Goal: Task Accomplishment & Management: Use online tool/utility

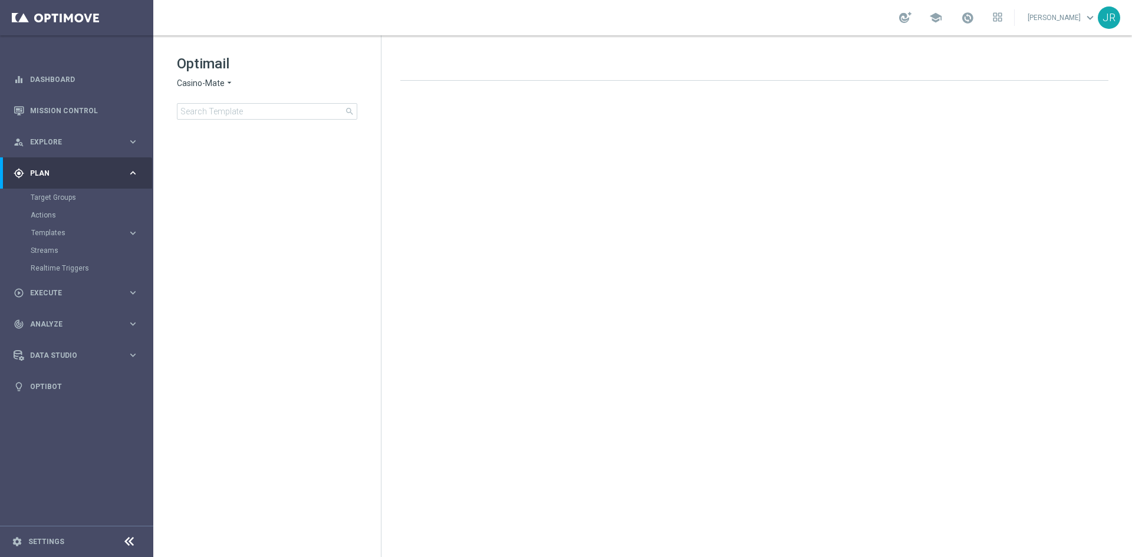
click at [68, 166] on div "gps_fixed Plan keyboard_arrow_right" at bounding box center [76, 172] width 152 height 31
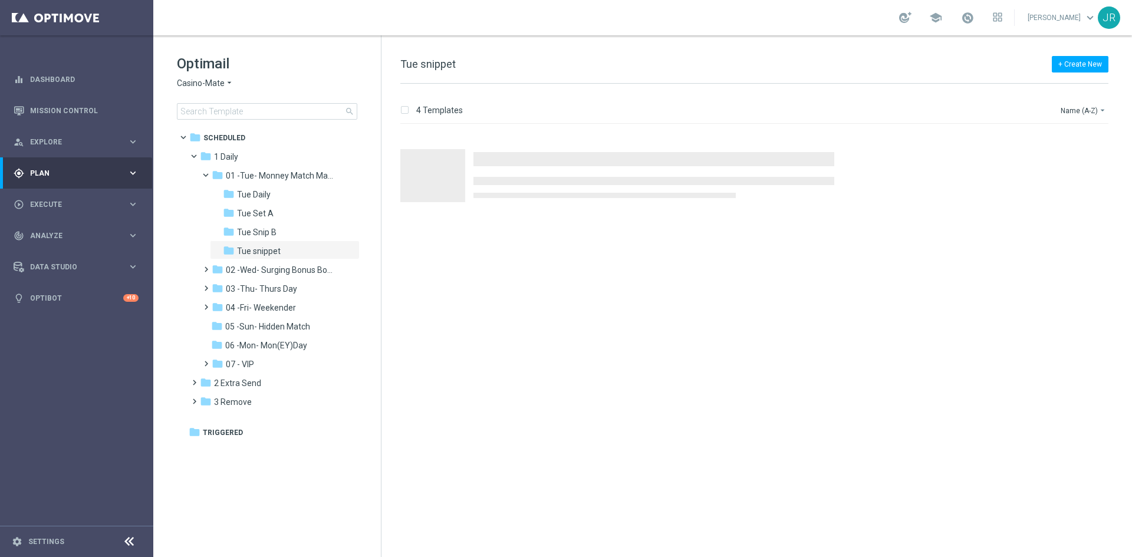
click at [183, 78] on span "Casino-Mate" at bounding box center [201, 83] width 48 height 11
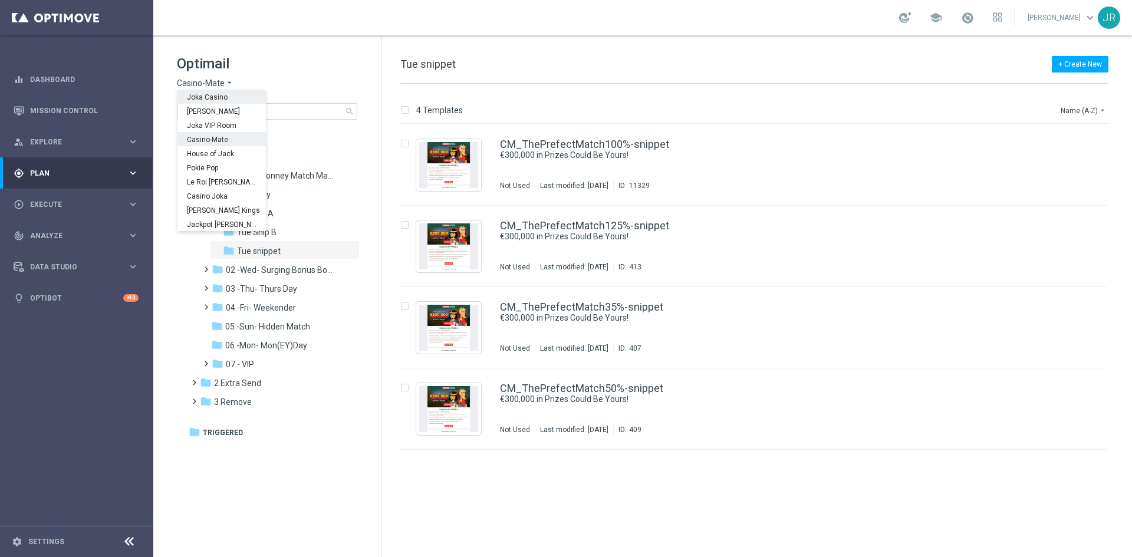
click at [0, 0] on span "Joka Casino" at bounding box center [0, 0] width 0 height 0
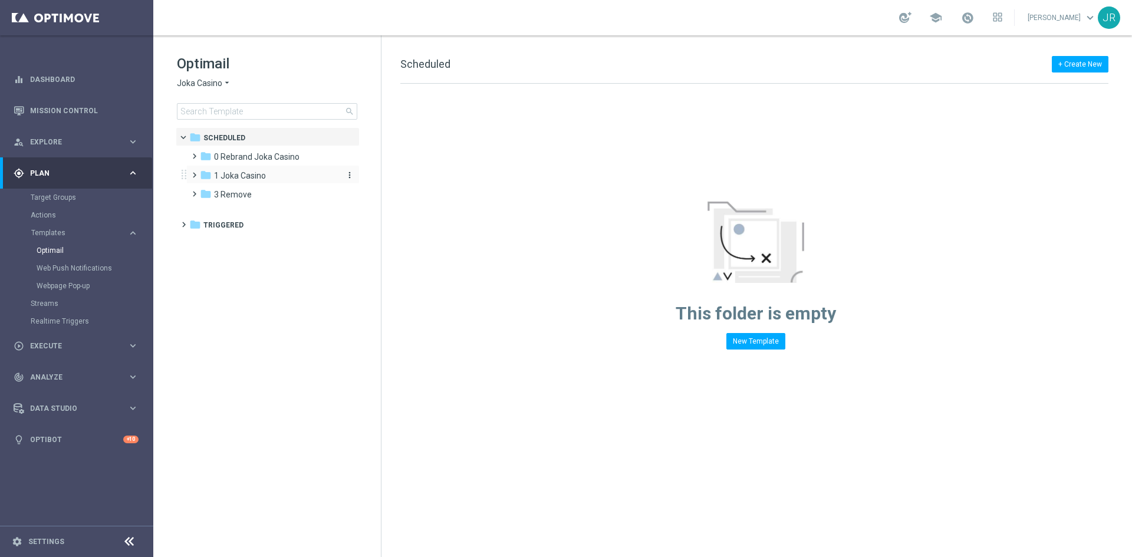
click at [229, 175] on span "1 Joka Casino" at bounding box center [240, 175] width 52 height 11
click at [241, 193] on span "1- Daily" at bounding box center [239, 194] width 27 height 11
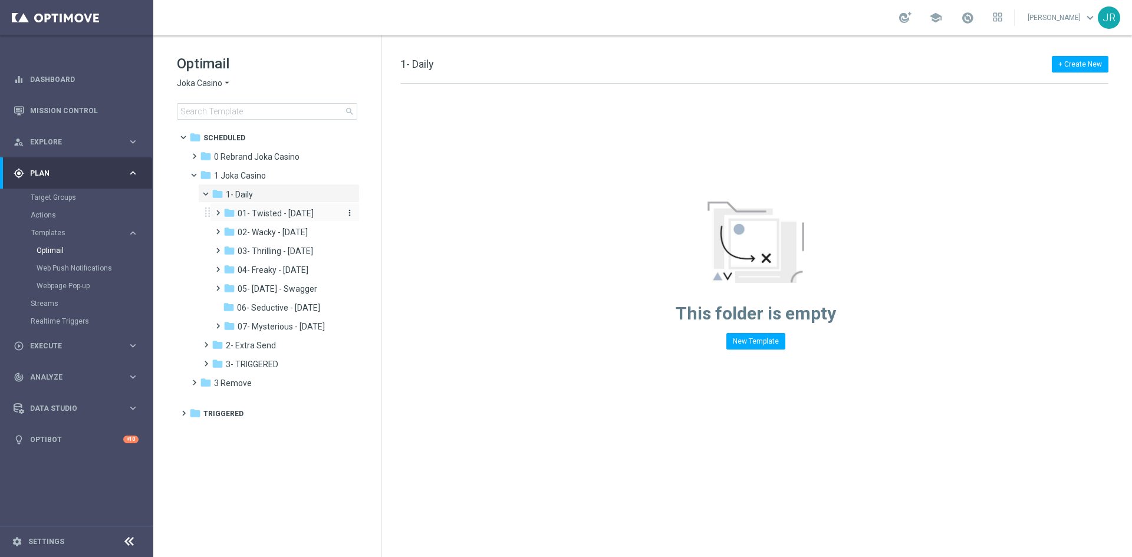
click at [284, 220] on div "folder 01- Twisted - Tuesday" at bounding box center [281, 214] width 116 height 14
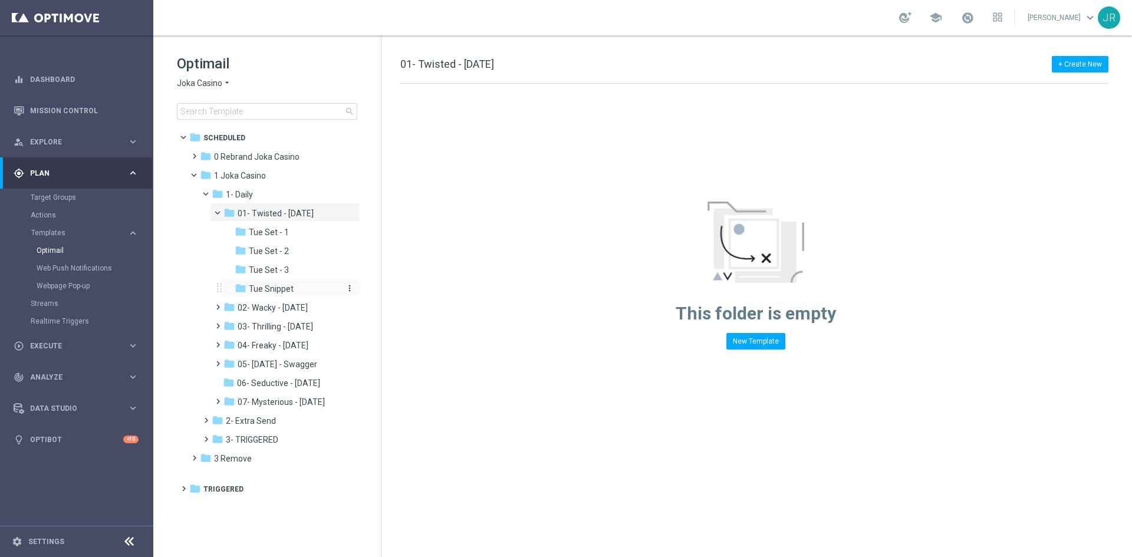
click at [276, 292] on span "Tue Snippet" at bounding box center [271, 289] width 45 height 11
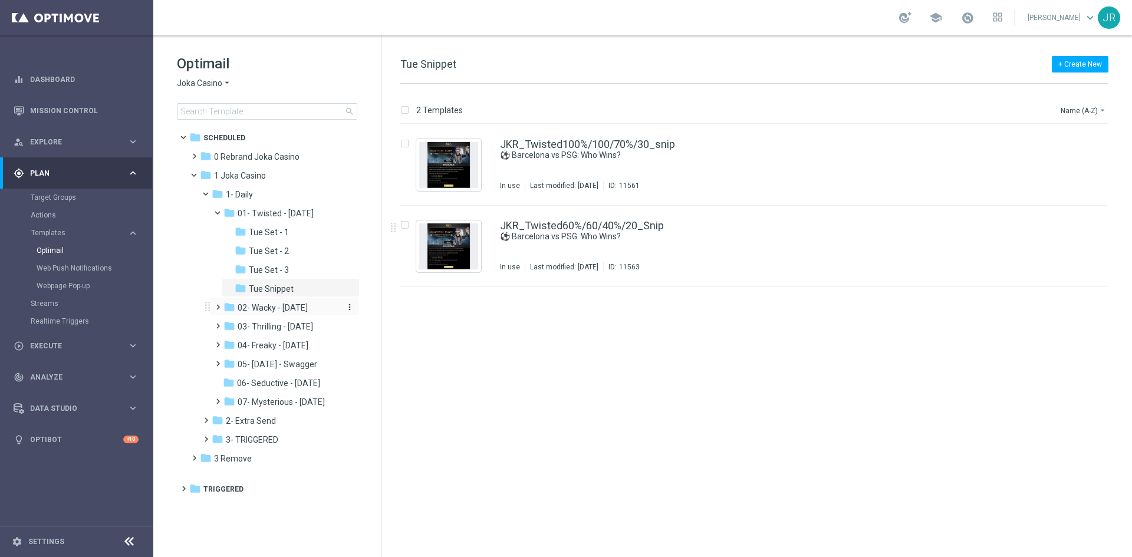
click at [270, 310] on span "02- Wacky - Wednesday" at bounding box center [273, 307] width 70 height 11
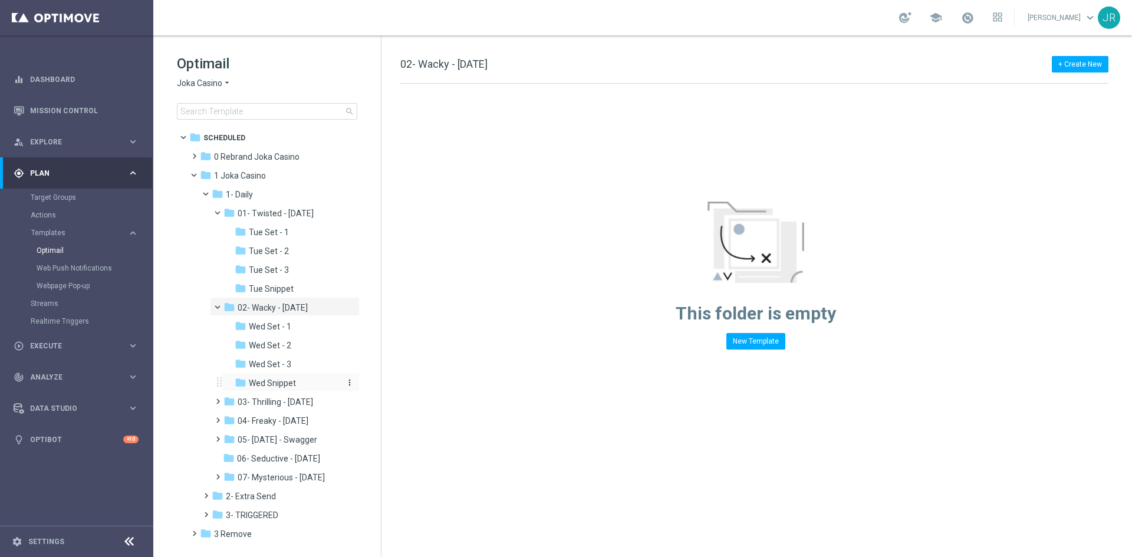
click at [262, 386] on span "Wed Snippet" at bounding box center [272, 383] width 47 height 11
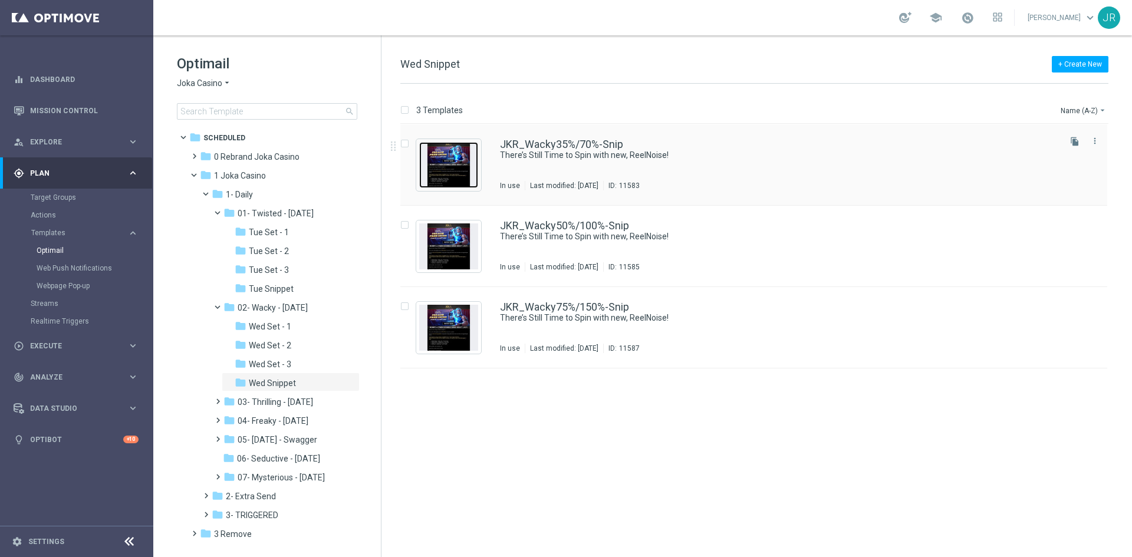
drag, startPoint x: 450, startPoint y: 172, endPoint x: 452, endPoint y: 185, distance: 13.7
click at [451, 176] on img "Press SPACE to select this row." at bounding box center [448, 165] width 59 height 46
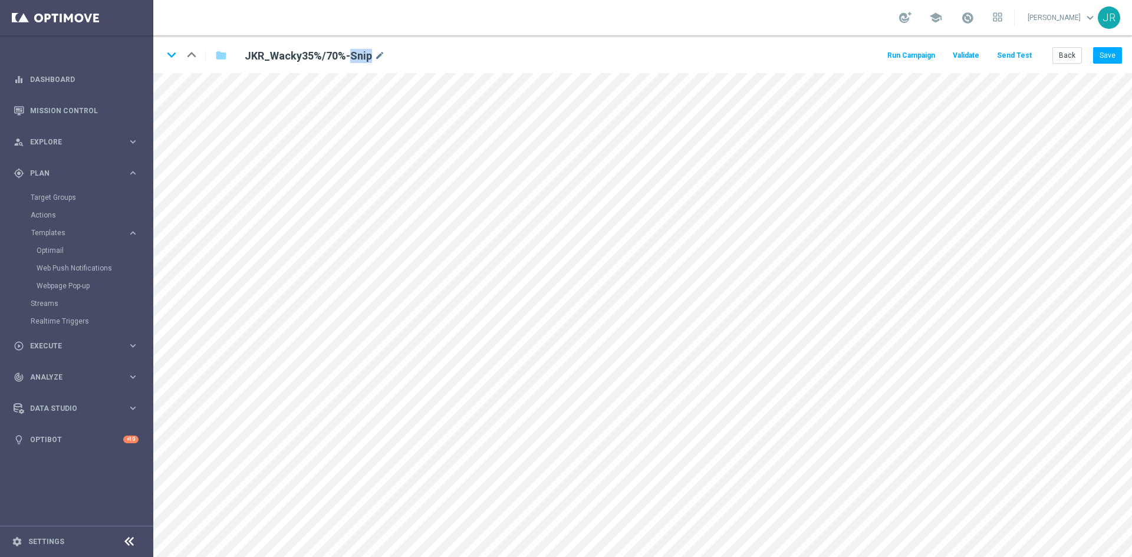
drag, startPoint x: 369, startPoint y: 55, endPoint x: 350, endPoint y: 58, distance: 19.8
click at [350, 58] on h2 "JKR_Wacky35%/70%-Snip" at bounding box center [308, 56] width 127 height 14
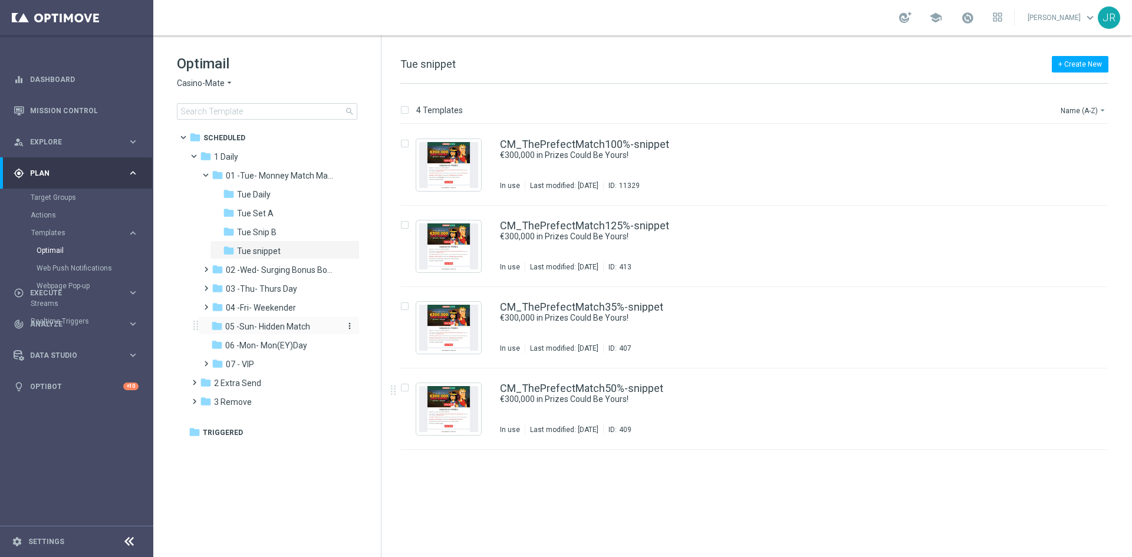
click at [274, 321] on div "folder 05 -Sun- Hidden Match" at bounding box center [274, 327] width 126 height 14
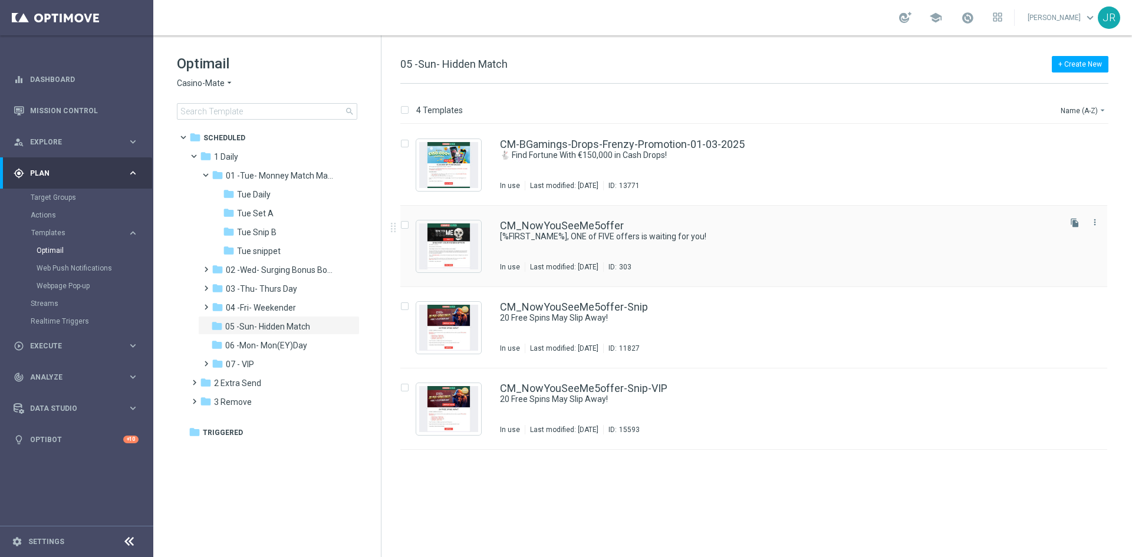
click at [595, 251] on div "CM_NowYouSeeMe5offer [%FIRST_NAME%], ONE of FIVE offers is waiting for you! In …" at bounding box center [779, 246] width 558 height 51
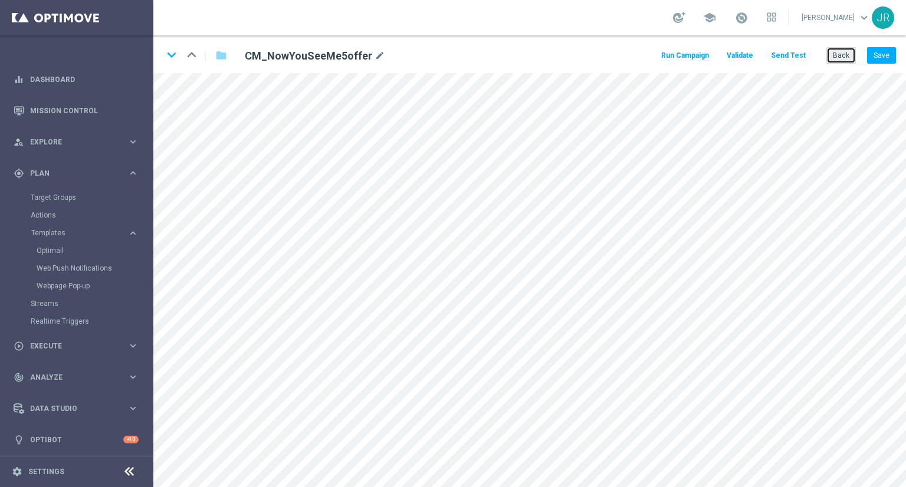
click at [833, 54] on button "Back" at bounding box center [840, 55] width 29 height 17
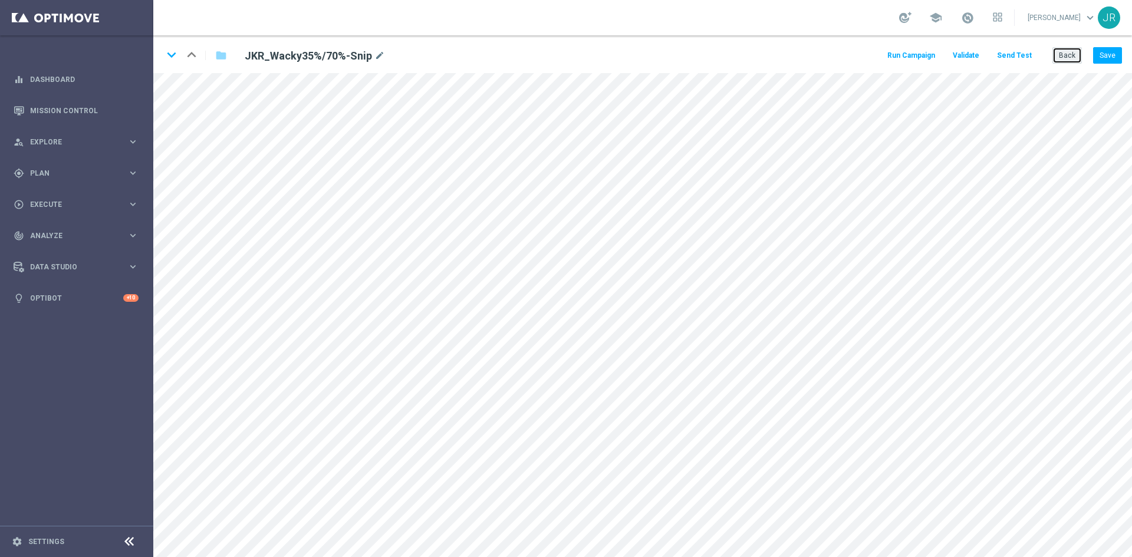
drag, startPoint x: 1072, startPoint y: 52, endPoint x: 1042, endPoint y: 65, distance: 32.7
click at [1072, 54] on button "Back" at bounding box center [1066, 55] width 29 height 17
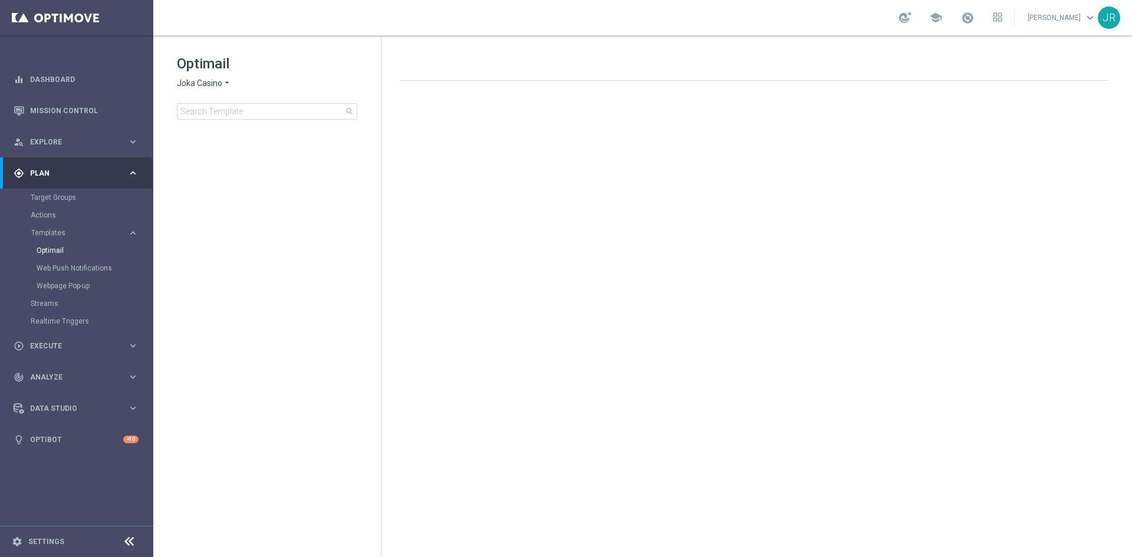
click at [191, 81] on span "Joka Casino" at bounding box center [199, 83] width 45 height 11
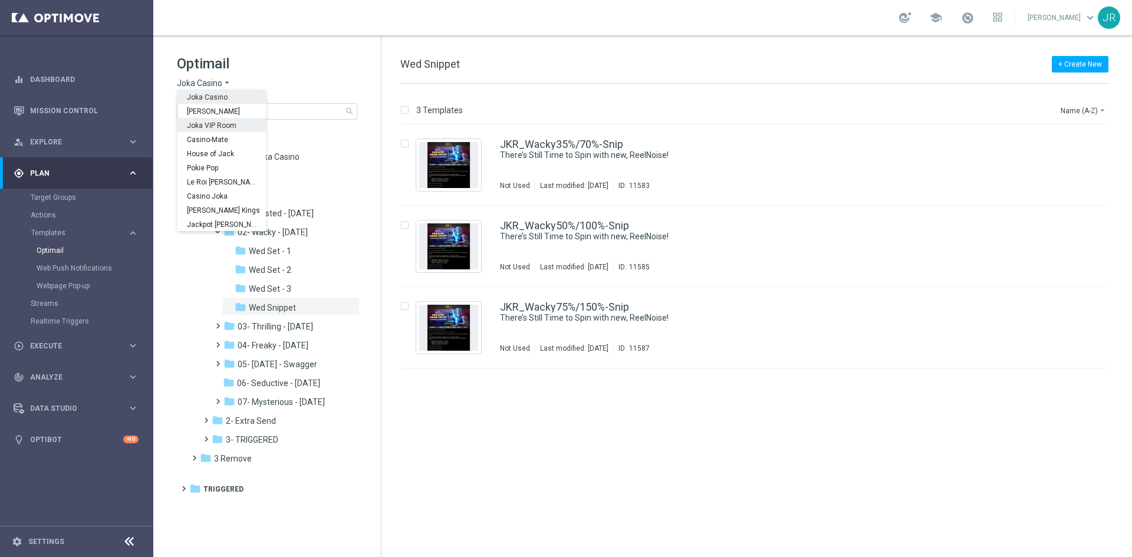
click at [0, 0] on span "Joka VIP Room" at bounding box center [0, 0] width 0 height 0
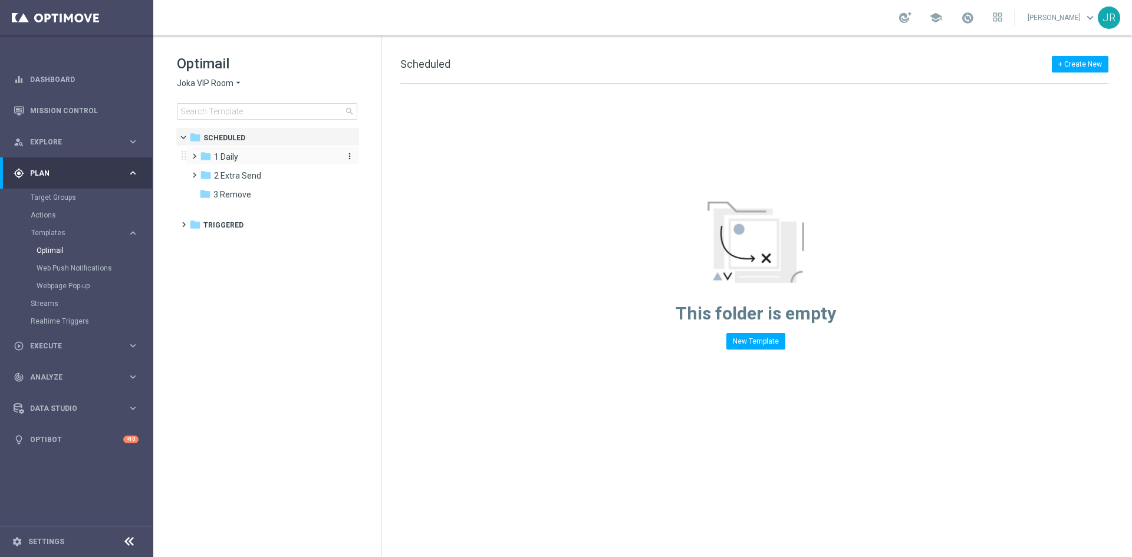
click at [233, 160] on span "1 Daily" at bounding box center [226, 157] width 24 height 11
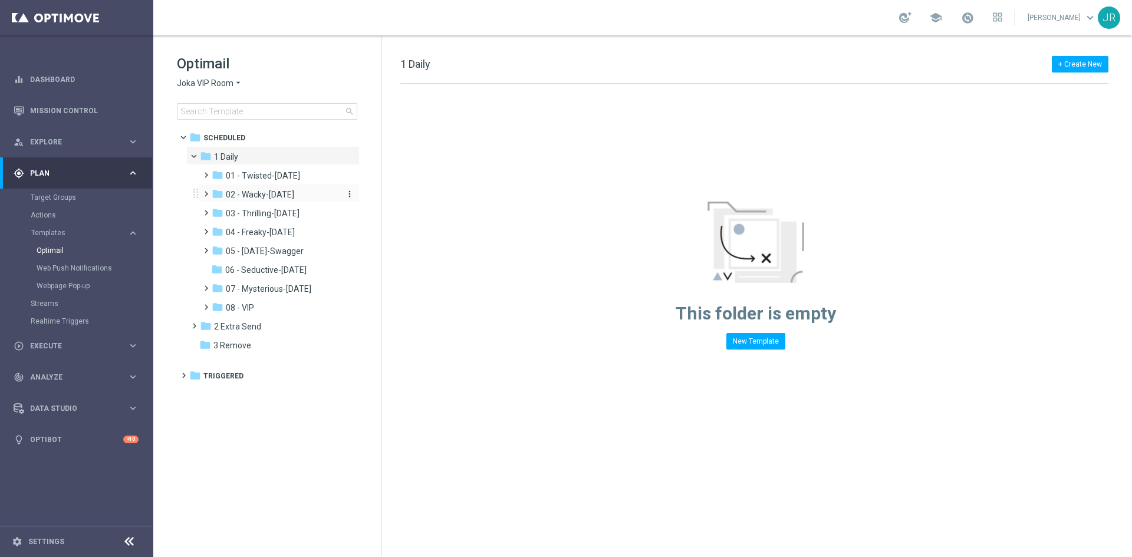
click at [273, 193] on span "02 - Wacky-Wednesday" at bounding box center [260, 194] width 68 height 11
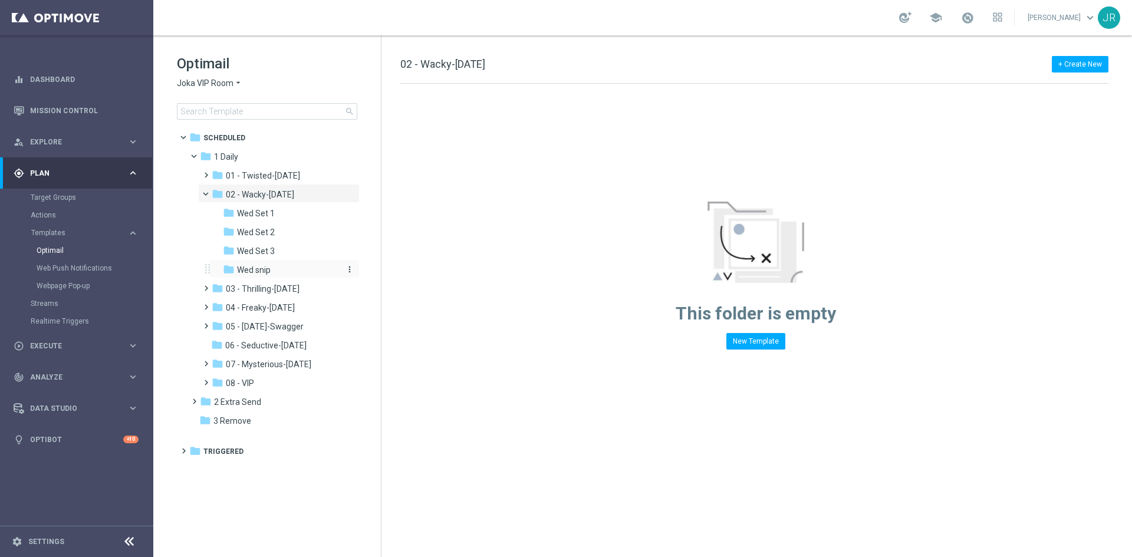
click at [275, 272] on div "folder Wed snip" at bounding box center [281, 271] width 116 height 14
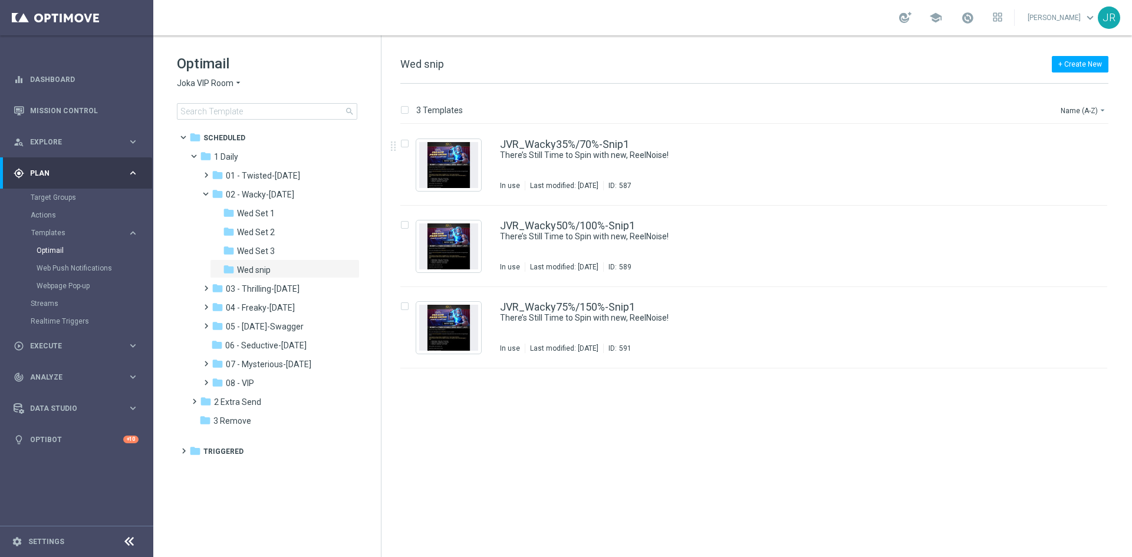
click at [188, 83] on span "Joka VIP Room" at bounding box center [205, 83] width 57 height 11
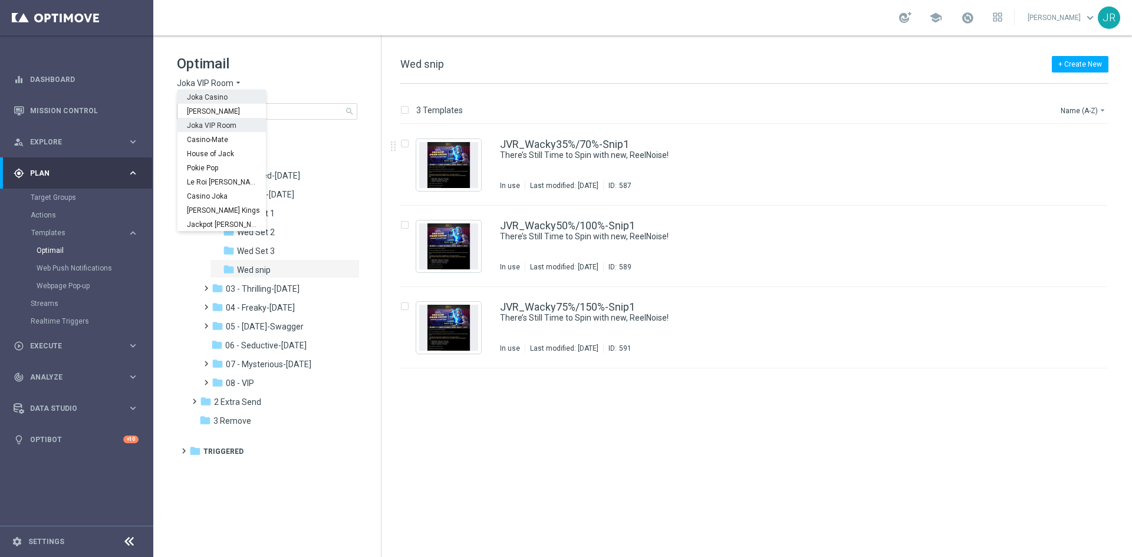
click at [0, 0] on span "Joka Casino" at bounding box center [0, 0] width 0 height 0
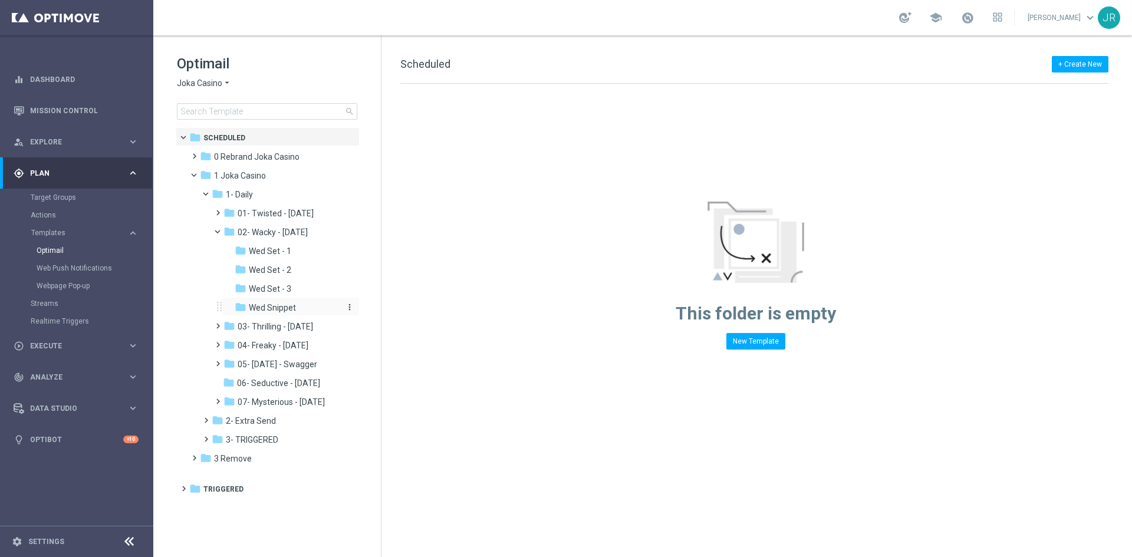
click at [268, 303] on span "Wed Snippet" at bounding box center [272, 307] width 47 height 11
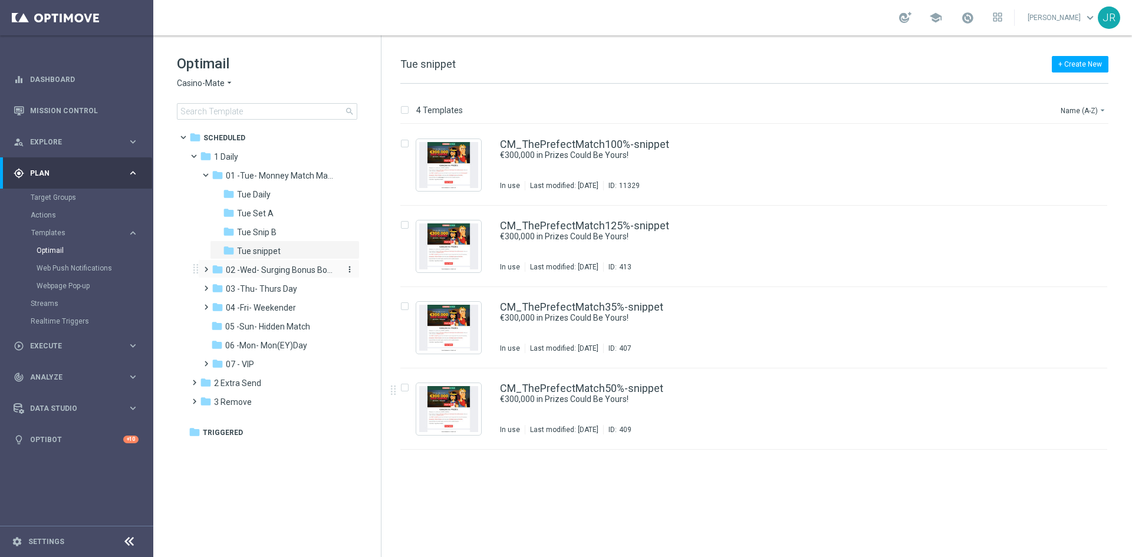
click at [246, 271] on span "02 -Wed- Surging Bonus Booster" at bounding box center [281, 270] width 111 height 11
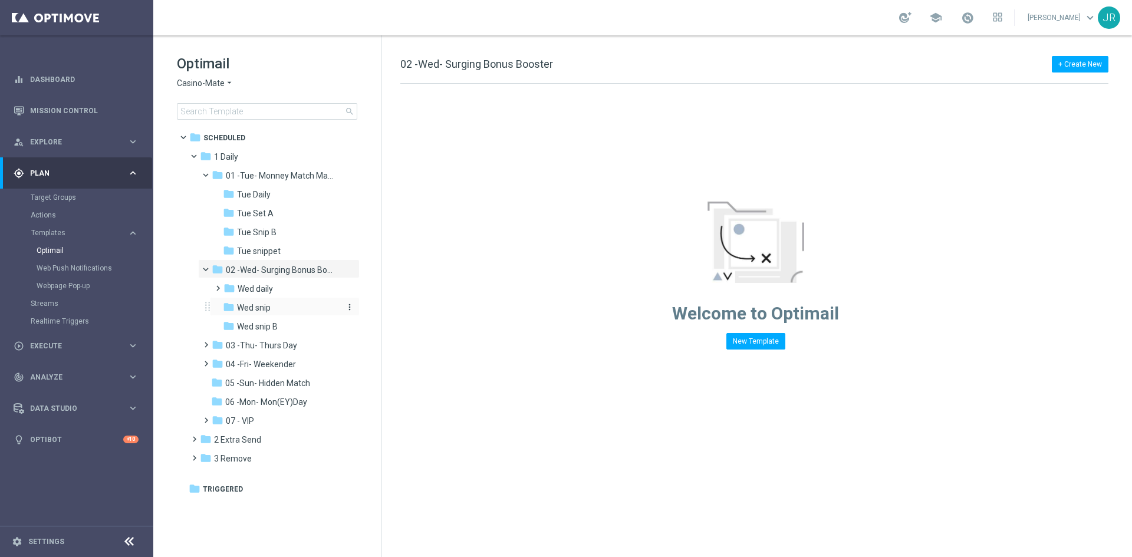
click at [266, 312] on span "Wed snip" at bounding box center [254, 307] width 34 height 11
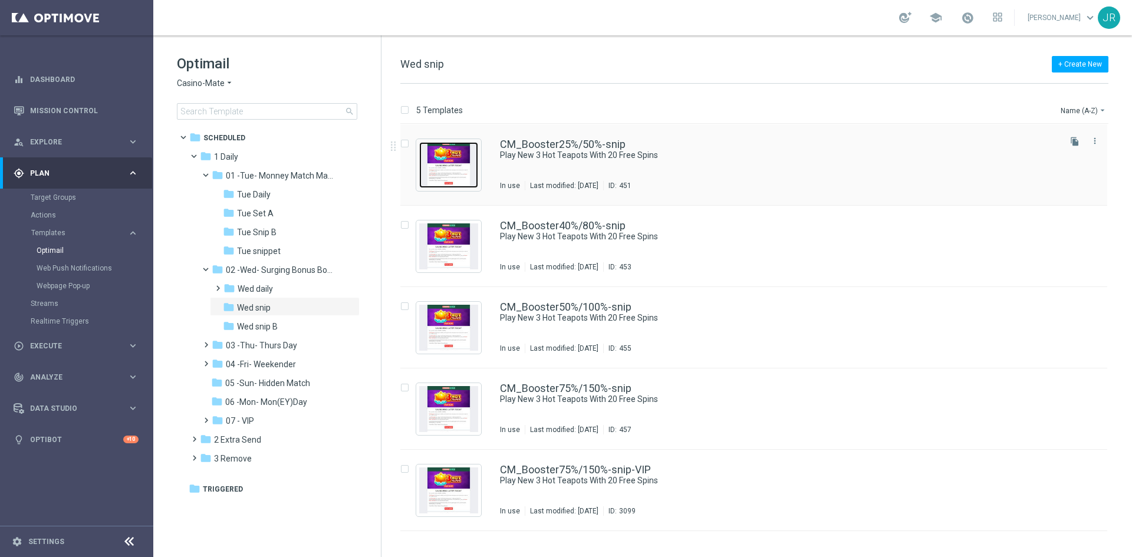
click at [445, 166] on img "Press SPACE to select this row." at bounding box center [448, 165] width 59 height 46
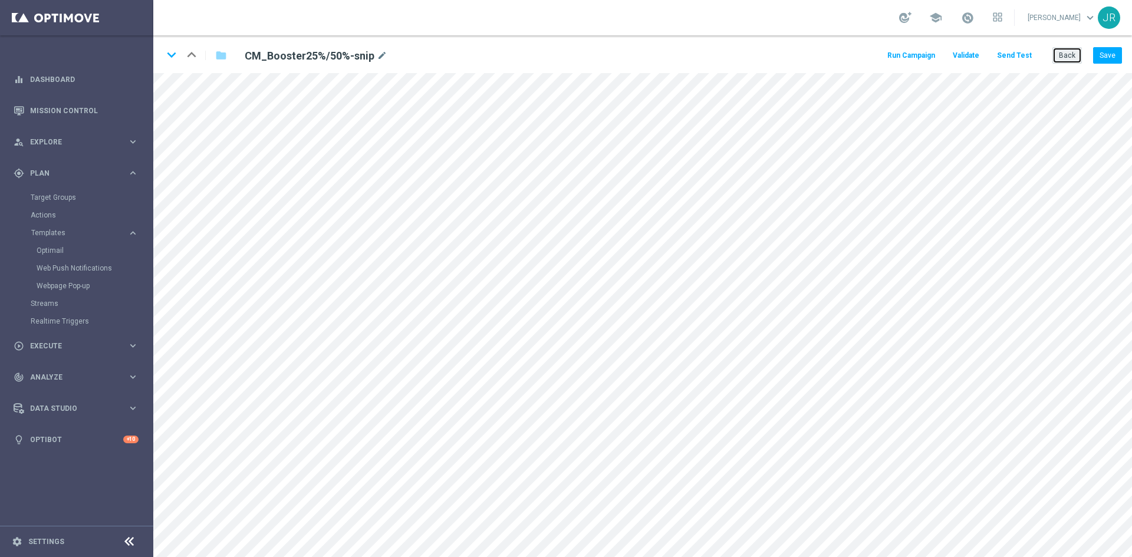
drag, startPoint x: 1065, startPoint y: 54, endPoint x: 1038, endPoint y: 62, distance: 28.3
click at [1066, 54] on button "Back" at bounding box center [1066, 55] width 29 height 17
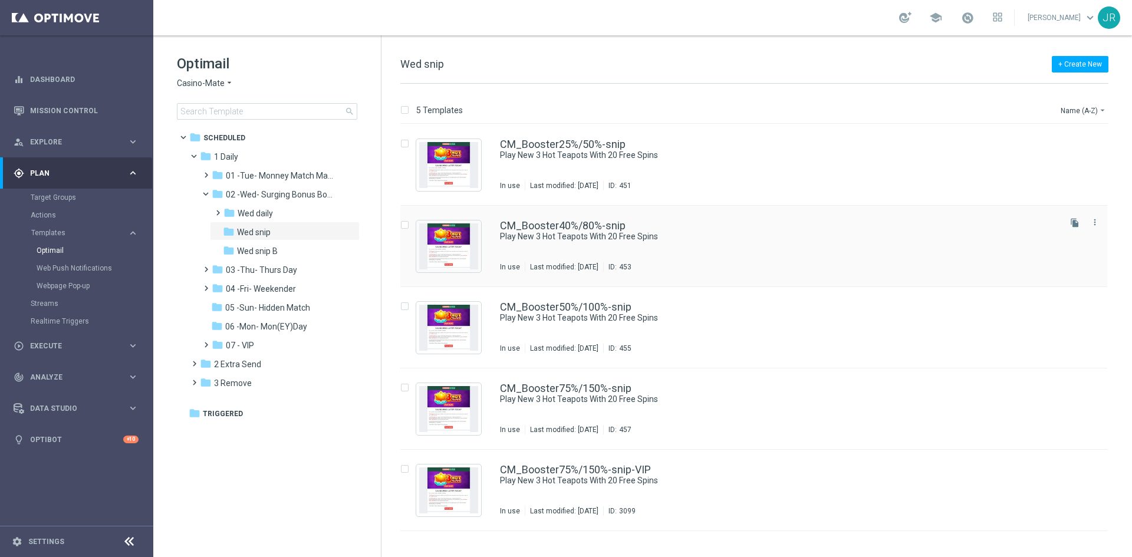
drag, startPoint x: 253, startPoint y: 206, endPoint x: 793, endPoint y: 228, distance: 540.5
click at [254, 206] on div "folder Wed daily more_vert" at bounding box center [285, 212] width 150 height 19
click at [283, 207] on div "folder Wed daily" at bounding box center [281, 214] width 116 height 14
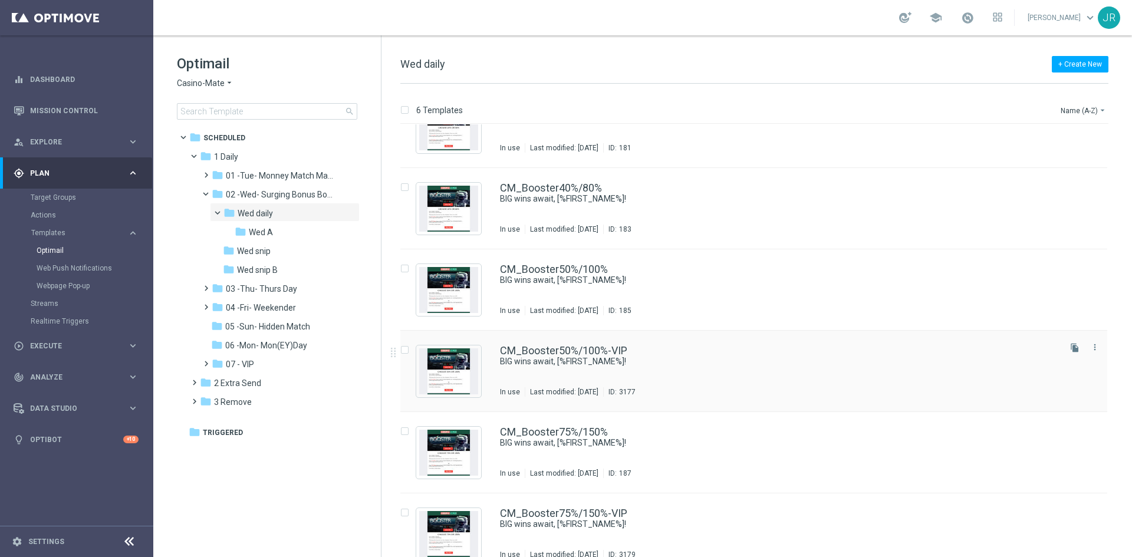
scroll to position [55, 0]
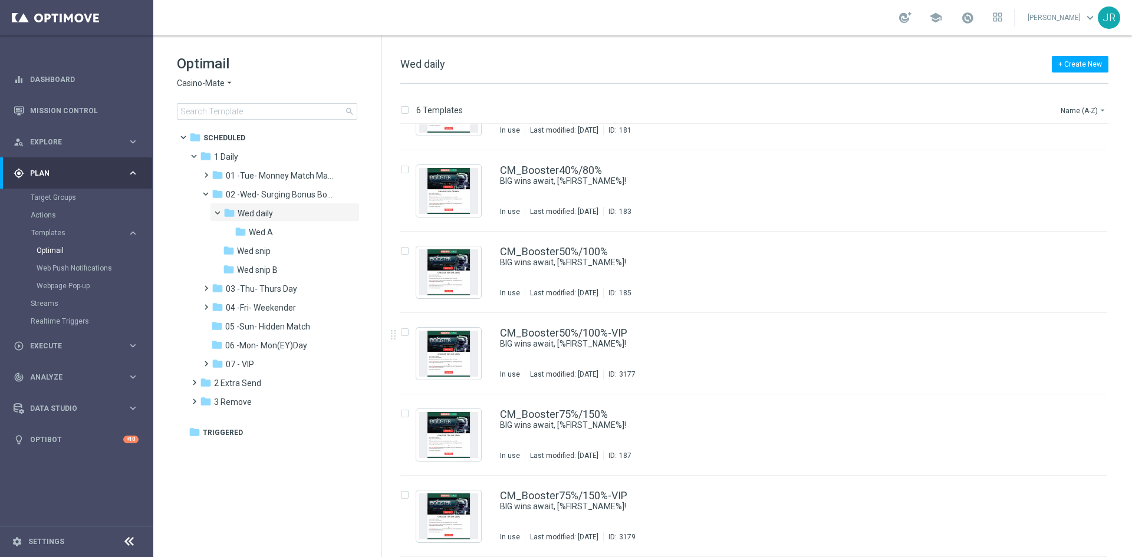
click at [205, 84] on span "Casino-Mate" at bounding box center [201, 83] width 48 height 11
click at [0, 0] on span "House of Jack" at bounding box center [0, 0] width 0 height 0
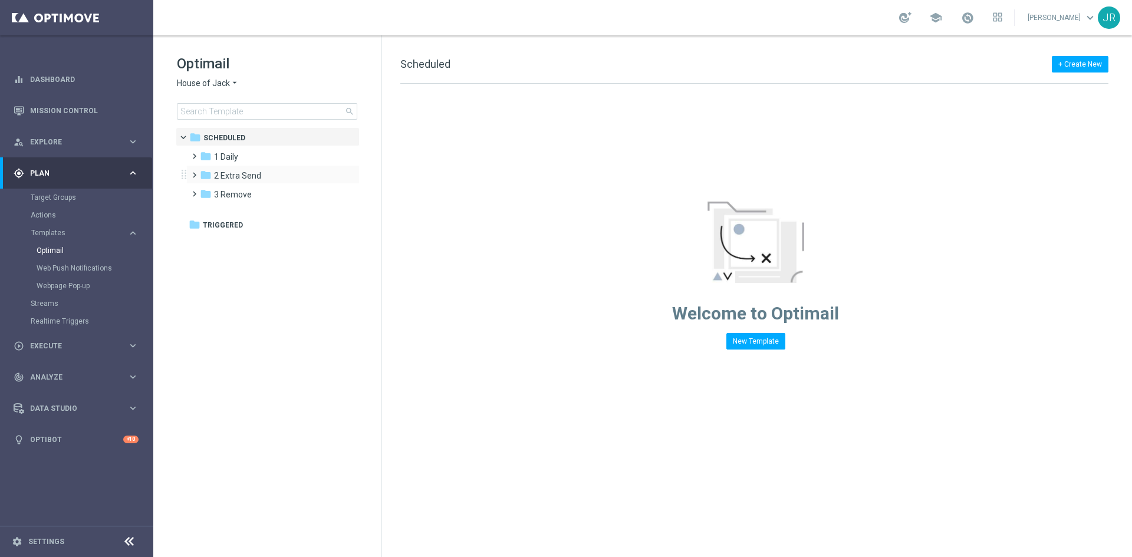
click at [233, 167] on div "folder 2 Extra Send more_vert" at bounding box center [272, 174] width 173 height 19
click at [231, 154] on span "1 Daily" at bounding box center [226, 157] width 24 height 11
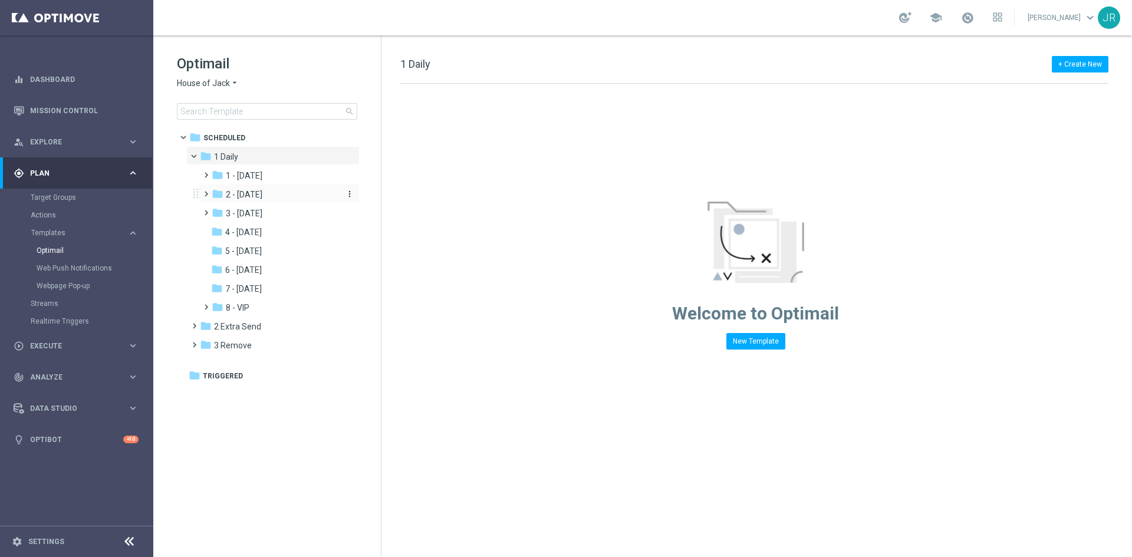
click at [248, 197] on span "2 - Wednesday" at bounding box center [244, 194] width 37 height 11
drag, startPoint x: 261, startPoint y: 208, endPoint x: 557, endPoint y: 218, distance: 296.7
click at [263, 207] on div "folder Wed Daily" at bounding box center [281, 214] width 116 height 14
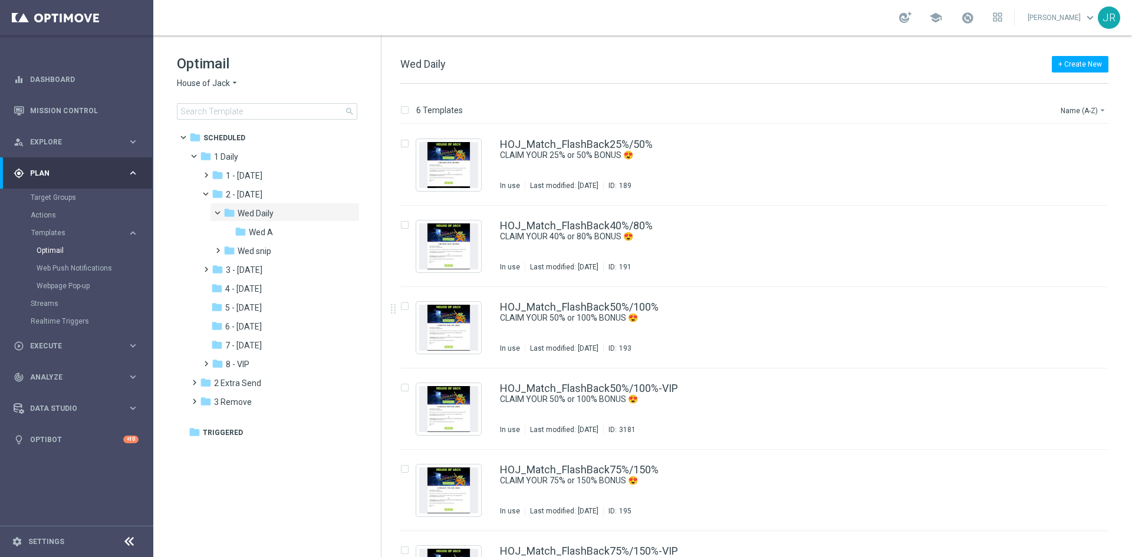
click at [220, 85] on span "House of Jack" at bounding box center [203, 83] width 53 height 11
click at [218, 166] on div "Pokie Pop" at bounding box center [221, 167] width 88 height 14
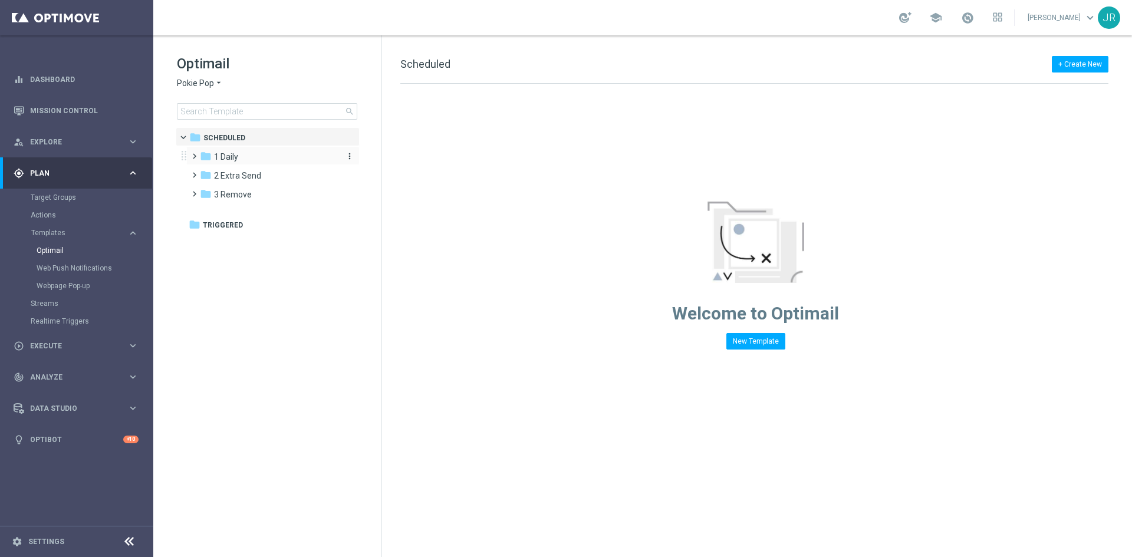
click at [271, 163] on div "folder 1 Daily" at bounding box center [268, 157] width 136 height 14
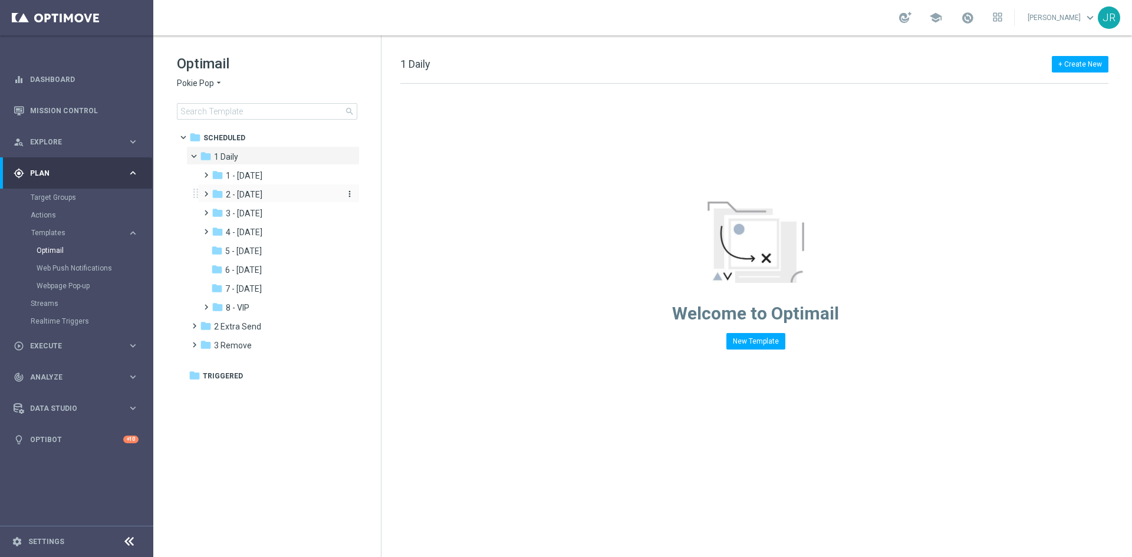
click at [261, 190] on span "2 - Wednesday" at bounding box center [244, 194] width 37 height 11
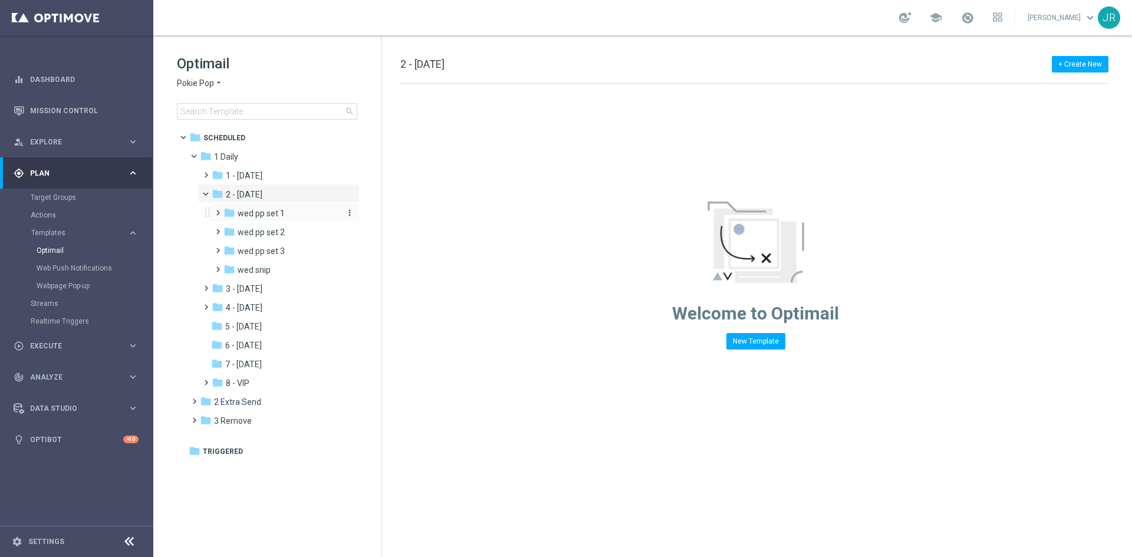
click at [268, 211] on span "wed pp set 1" at bounding box center [261, 213] width 47 height 11
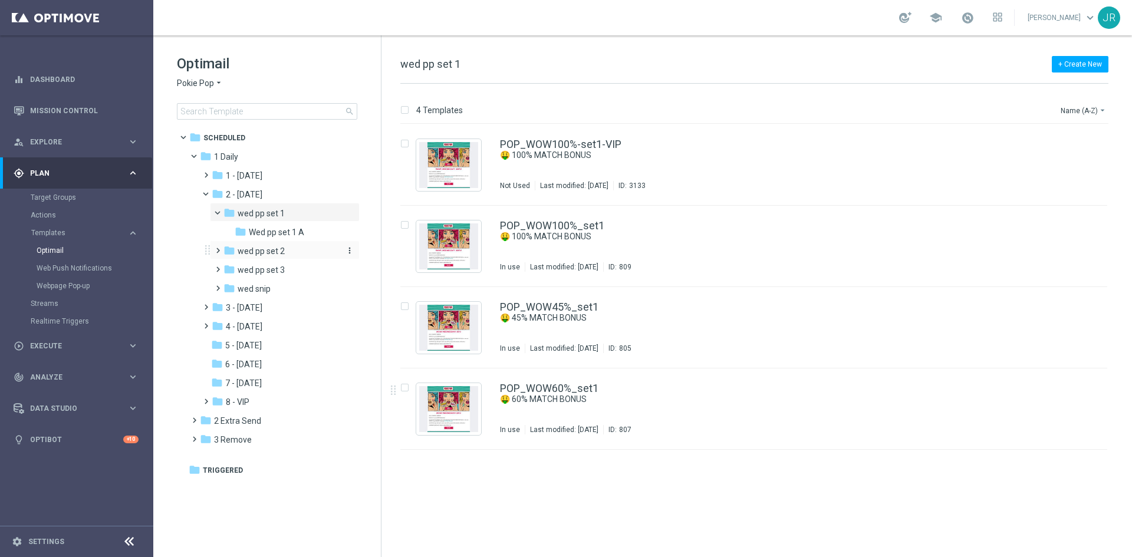
click at [255, 245] on div "folder wed pp set 2" at bounding box center [281, 252] width 116 height 14
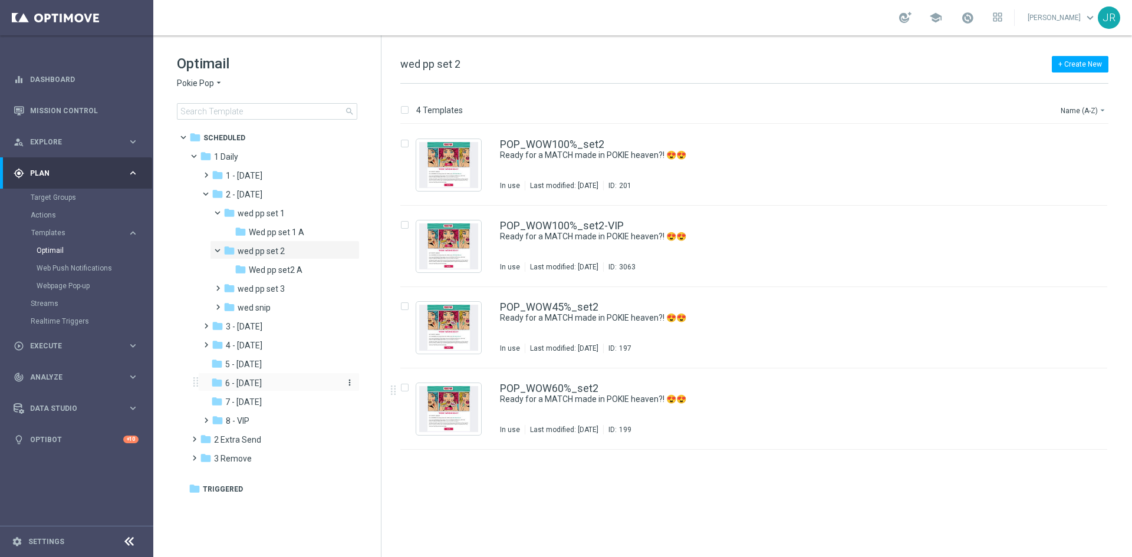
click at [257, 381] on span "6 - Sunday" at bounding box center [243, 383] width 37 height 11
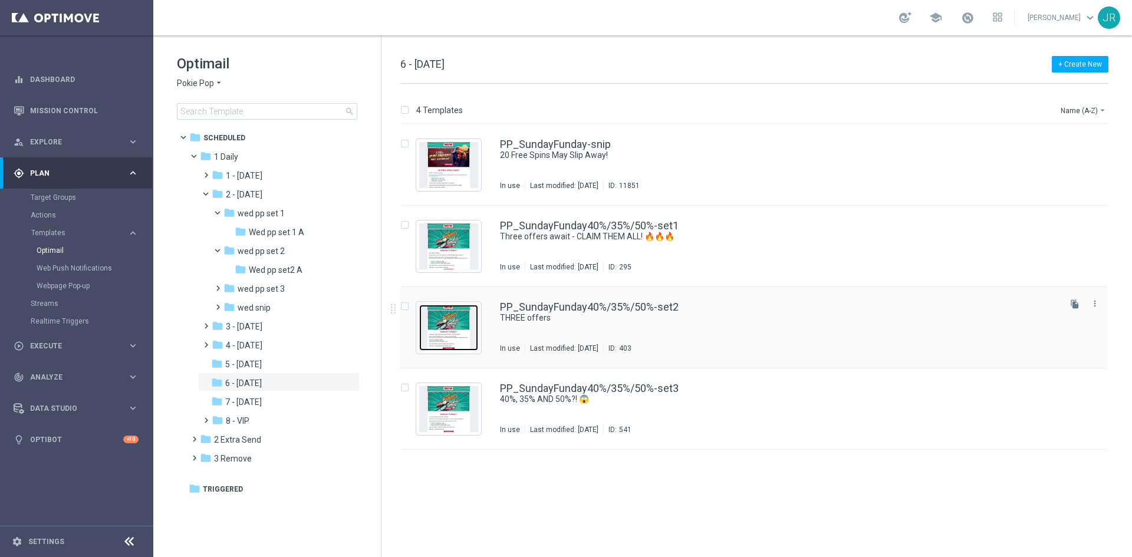
click at [461, 327] on img "Press SPACE to select this row." at bounding box center [448, 328] width 59 height 46
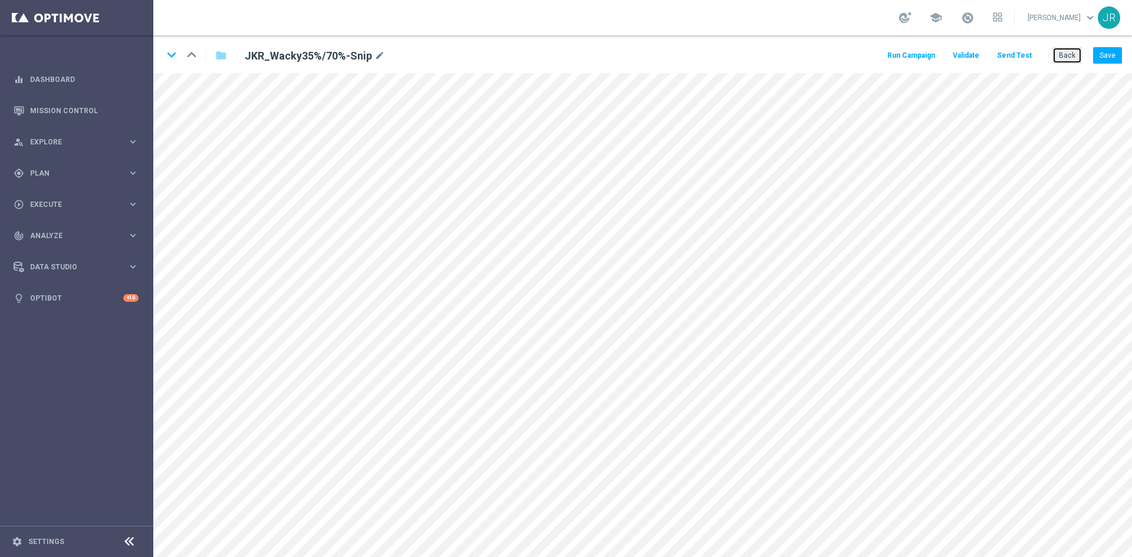
click at [1073, 58] on button "Back" at bounding box center [1066, 55] width 29 height 17
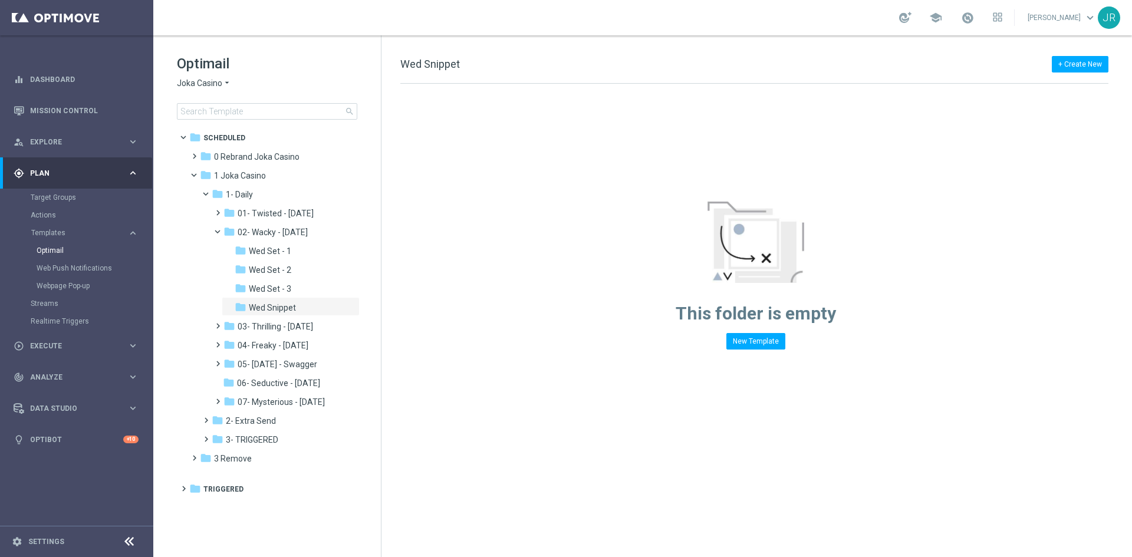
click at [198, 82] on span "Joka Casino" at bounding box center [199, 83] width 45 height 11
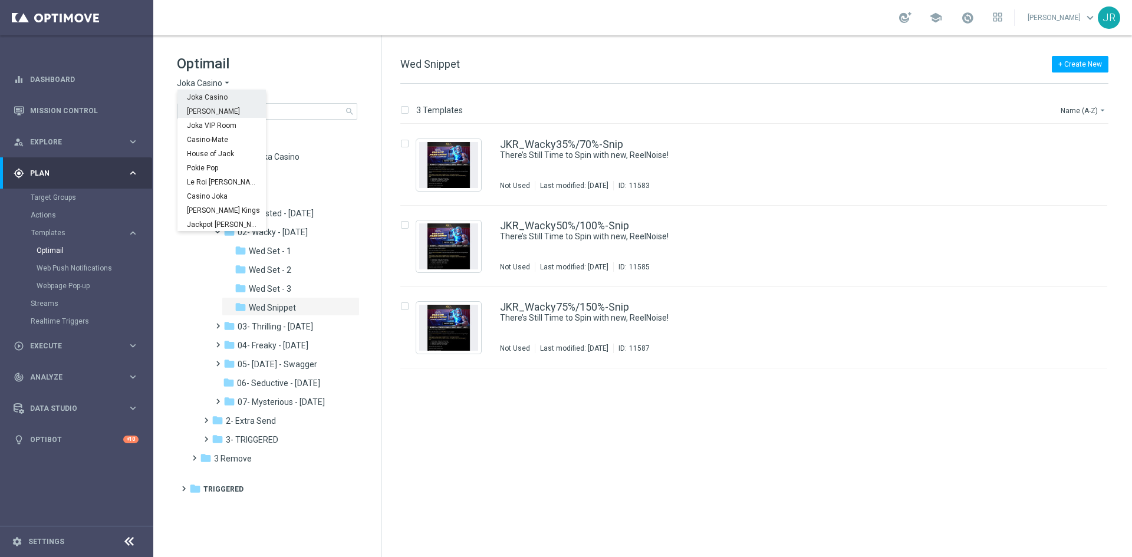
click at [0, 0] on span "[PERSON_NAME]" at bounding box center [0, 0] width 0 height 0
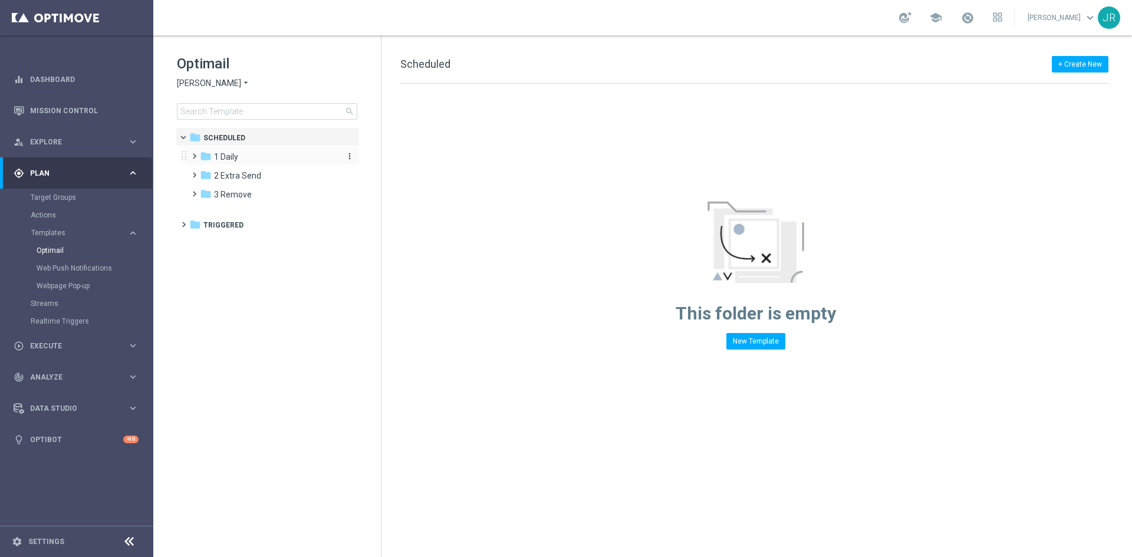
click at [239, 157] on div "folder 1 Daily" at bounding box center [268, 157] width 136 height 14
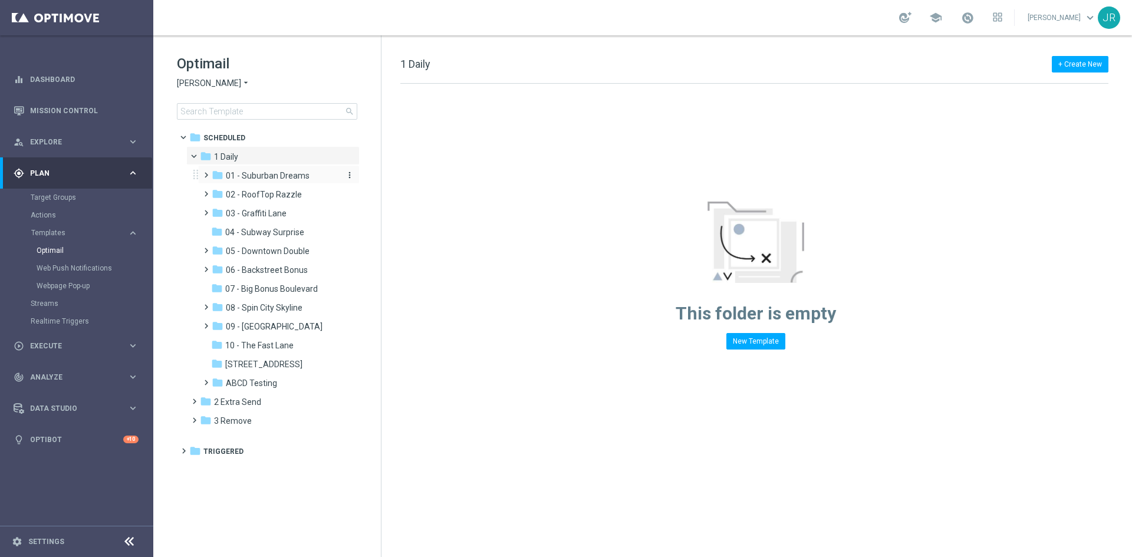
click at [259, 169] on div "folder 01 - Suburban Dreams" at bounding box center [275, 176] width 126 height 14
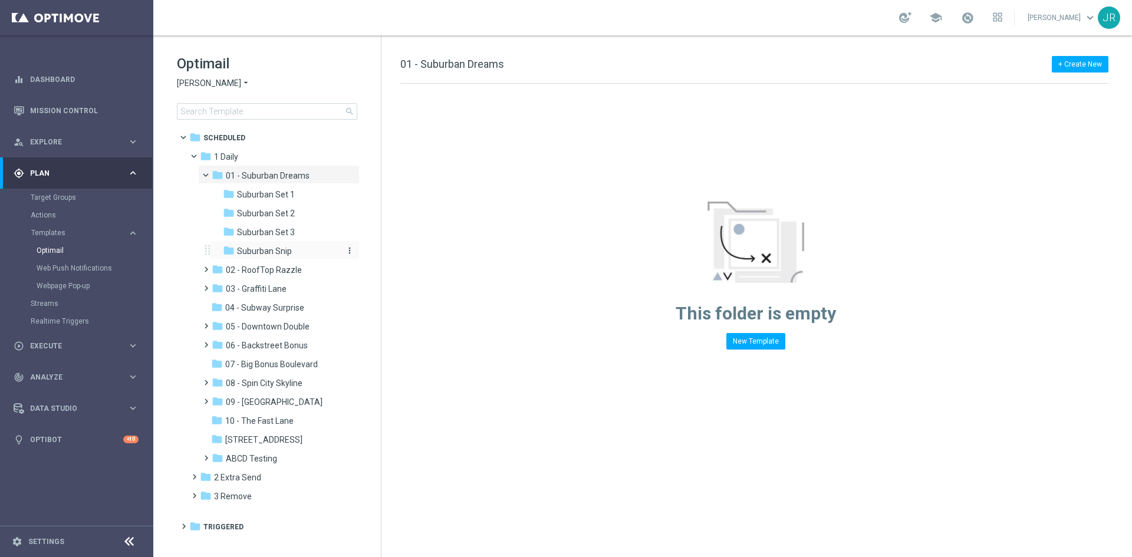
click at [261, 252] on span "Suburban Snip" at bounding box center [264, 251] width 55 height 11
click at [197, 81] on span "King Johnnie" at bounding box center [209, 83] width 64 height 11
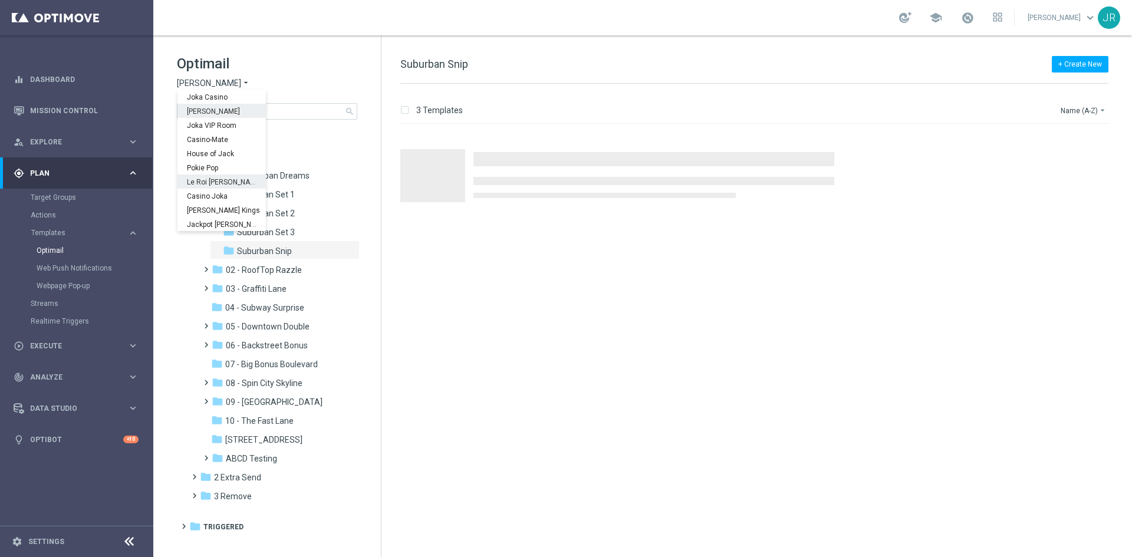
scroll to position [42, 0]
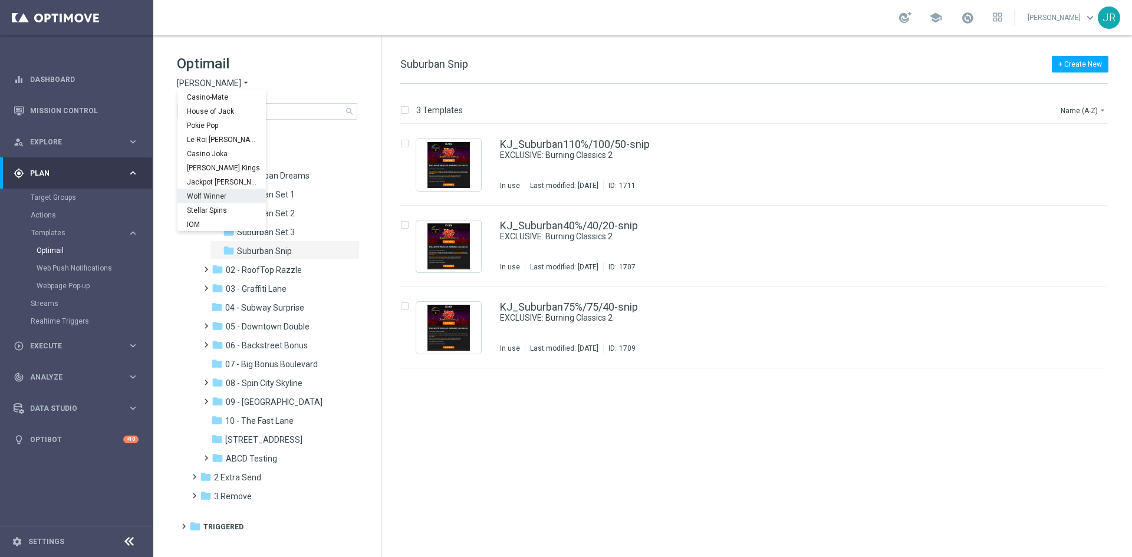
click at [0, 0] on span "Wolf Winner" at bounding box center [0, 0] width 0 height 0
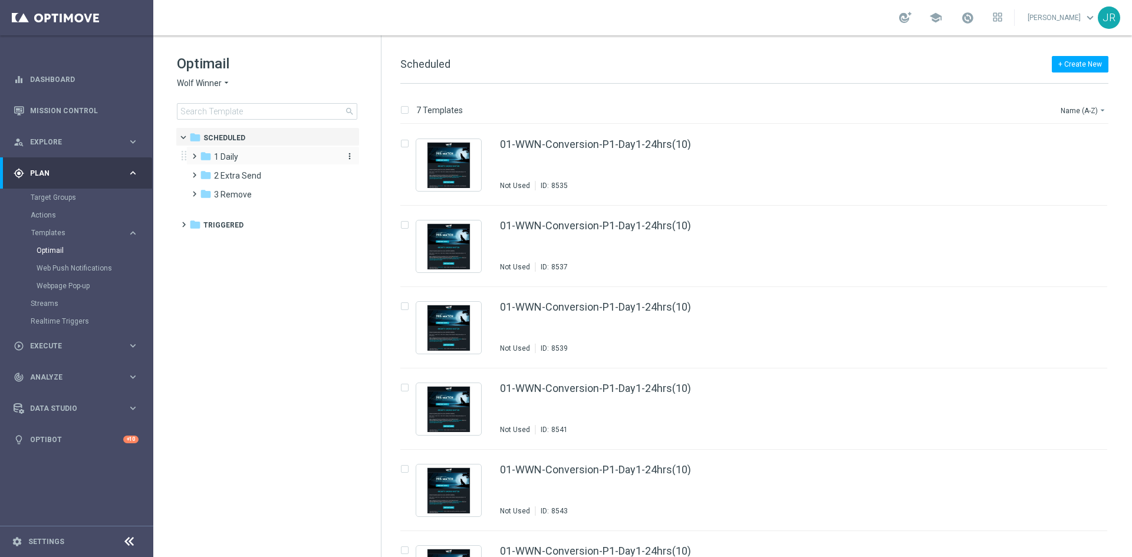
click at [241, 155] on div "folder 1 Daily" at bounding box center [268, 157] width 136 height 14
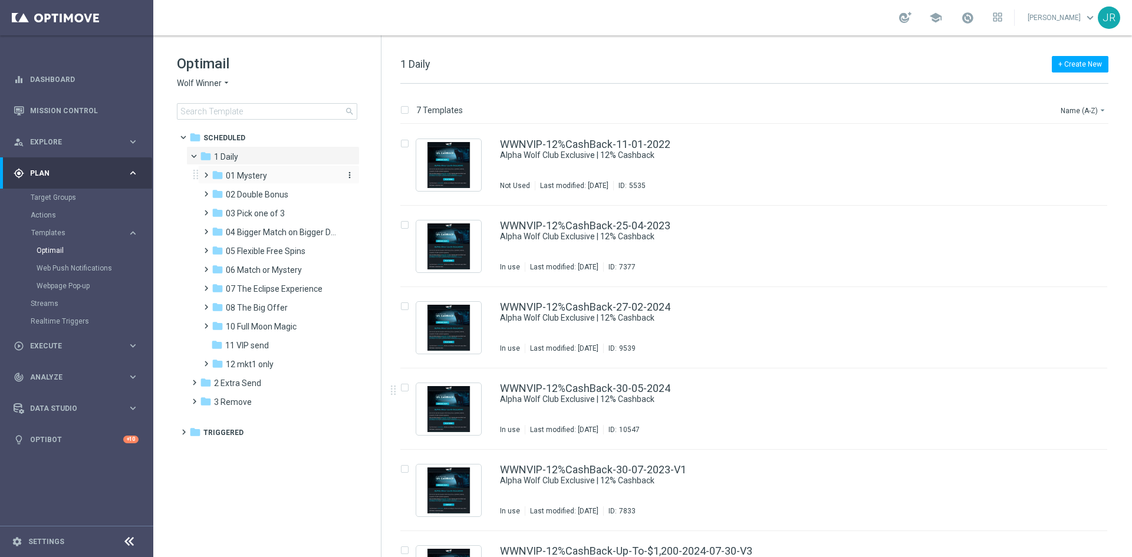
click at [258, 175] on span "01 Mystery" at bounding box center [246, 175] width 41 height 11
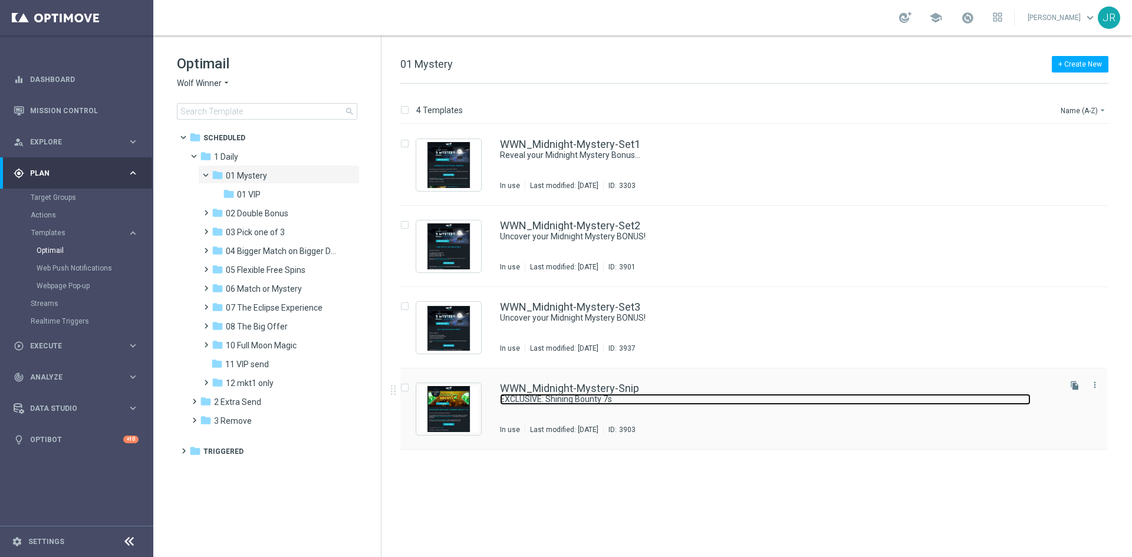
click at [618, 395] on link "EXCLUSIVE: Shining Bounty 7s" at bounding box center [765, 399] width 531 height 11
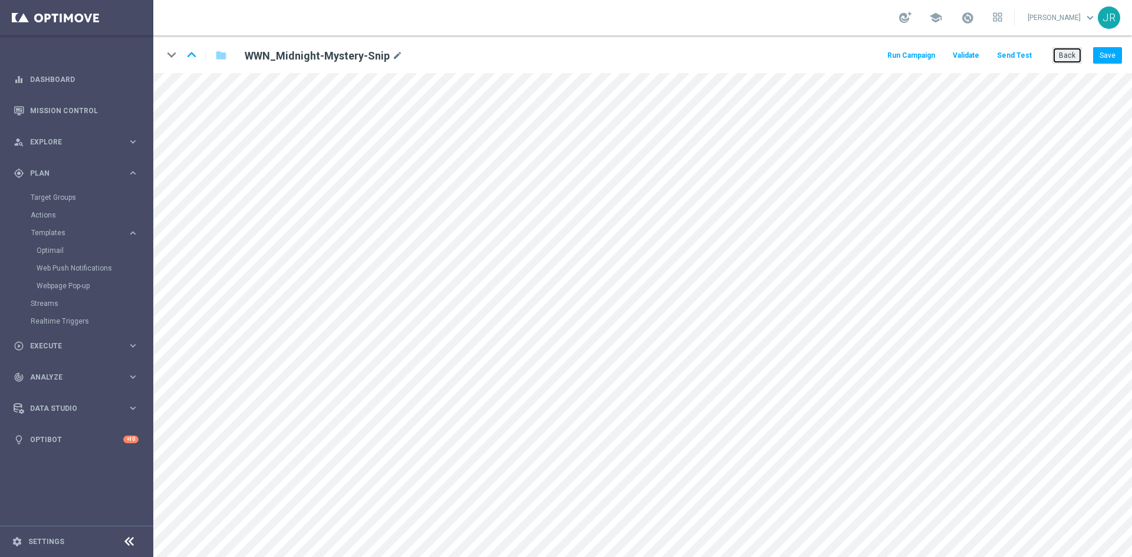
click at [1076, 54] on button "Back" at bounding box center [1066, 55] width 29 height 17
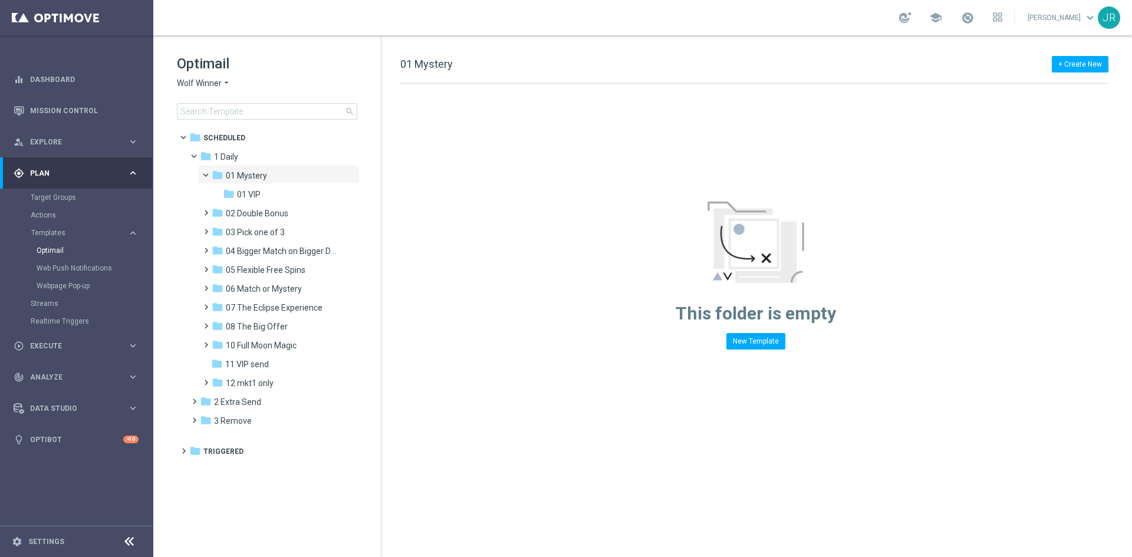
click at [196, 84] on span "Wolf Winner" at bounding box center [199, 83] width 45 height 11
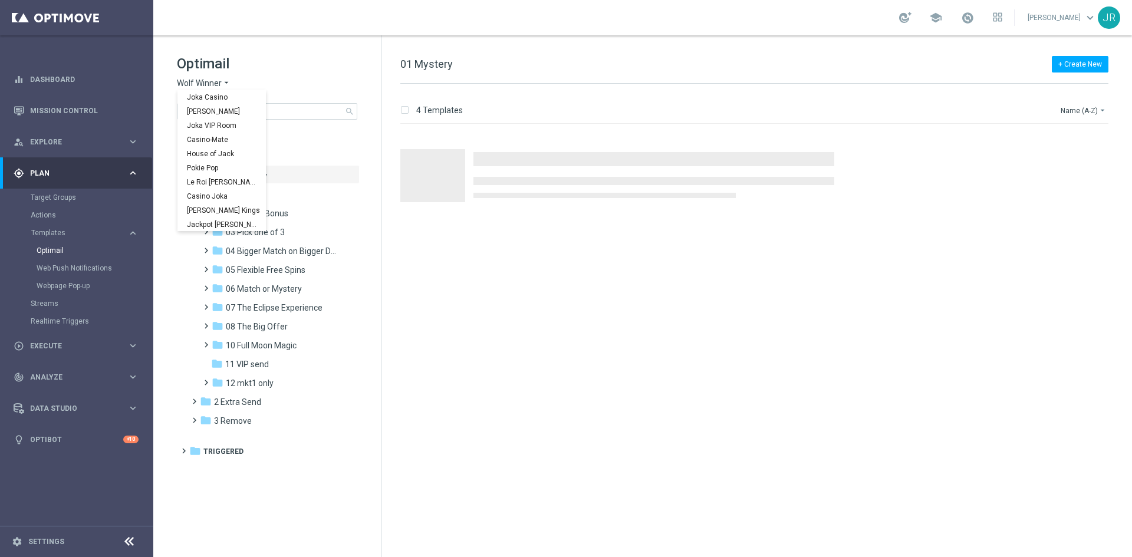
scroll to position [42, 0]
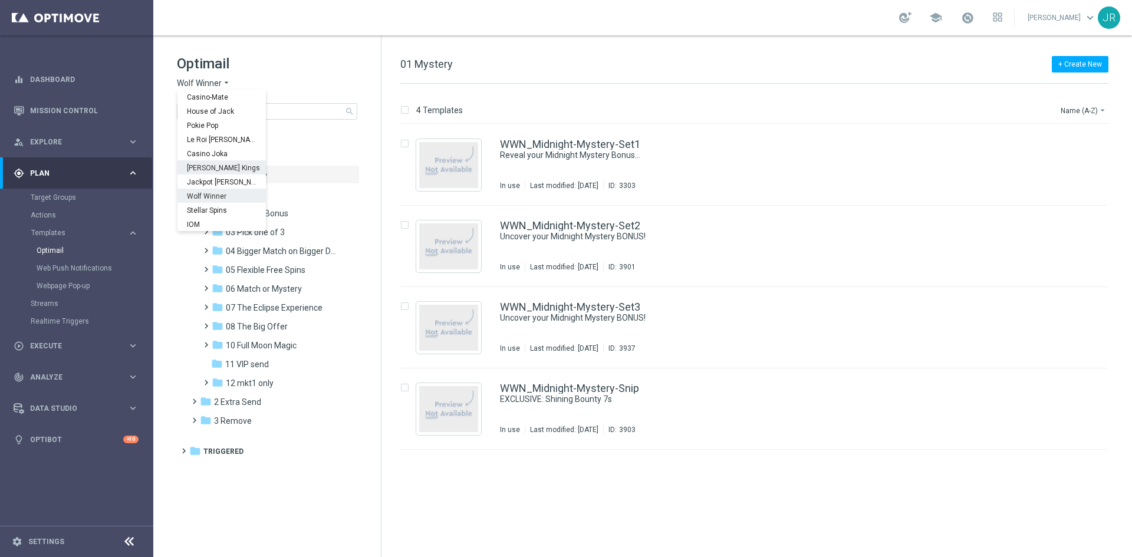
click at [0, 0] on span "[PERSON_NAME] Kings" at bounding box center [0, 0] width 0 height 0
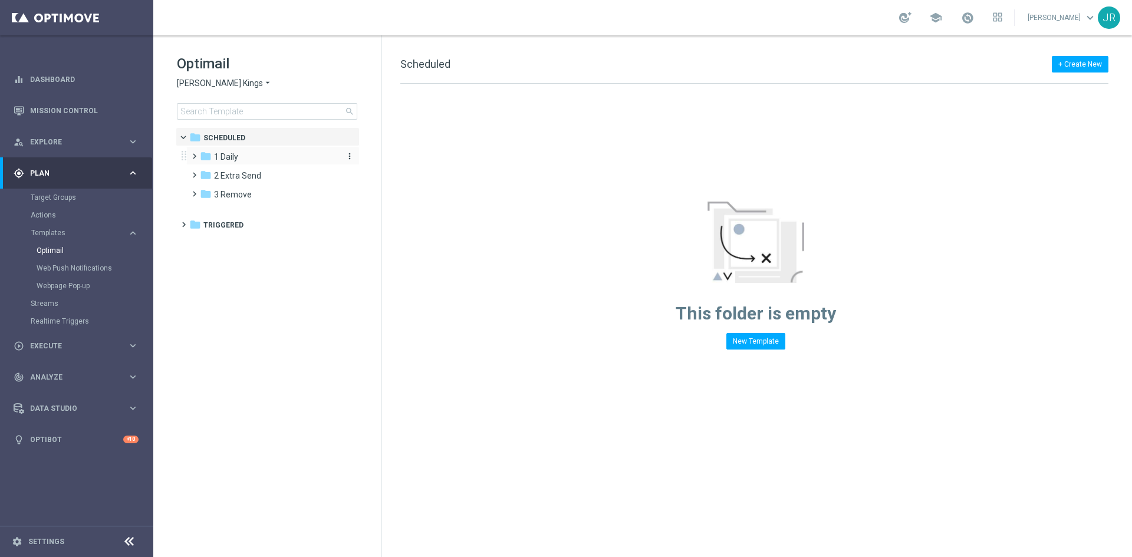
click at [228, 161] on span "1 Daily" at bounding box center [226, 157] width 24 height 11
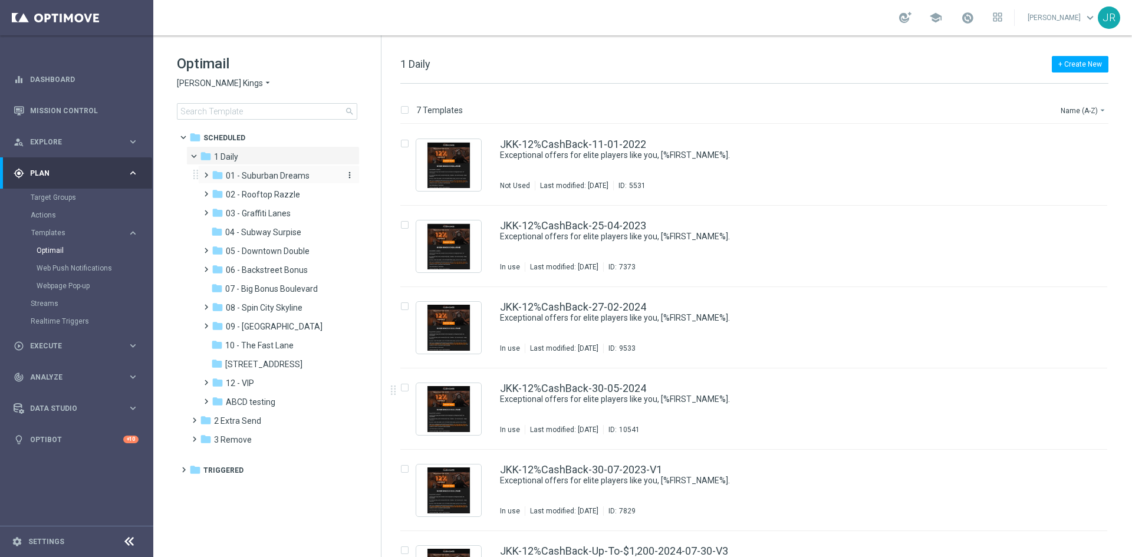
click at [298, 176] on span "01 - Suburban Dreams" at bounding box center [268, 175] width 84 height 11
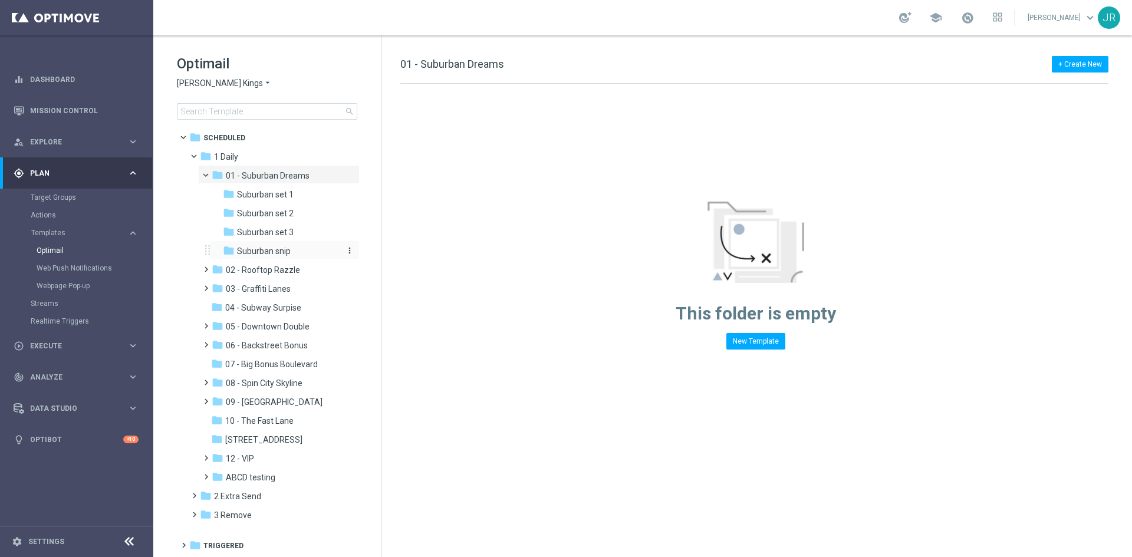
click at [270, 254] on span "Suburban snip" at bounding box center [264, 251] width 54 height 11
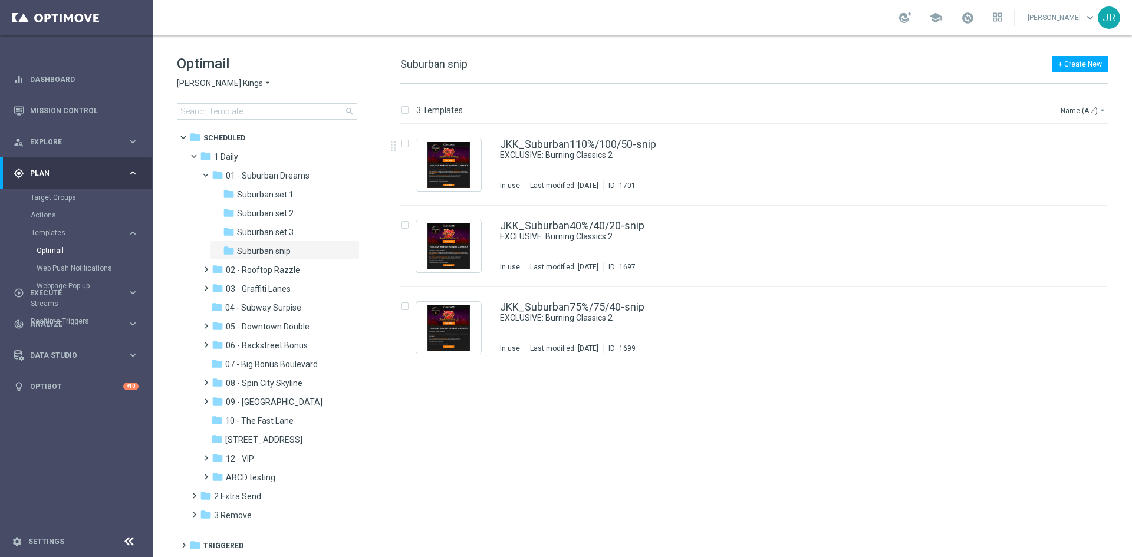
click at [207, 79] on span "Johnnie Kash Kings" at bounding box center [220, 83] width 86 height 11
click at [0, 0] on span "Jackpot Jill" at bounding box center [0, 0] width 0 height 0
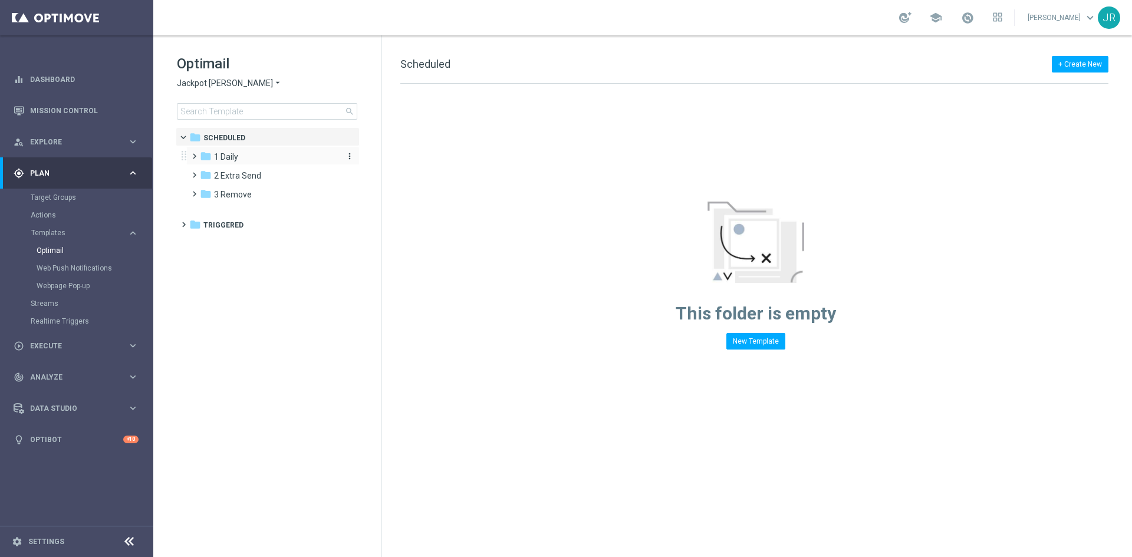
click at [251, 154] on div "folder 1 Daily" at bounding box center [268, 157] width 136 height 14
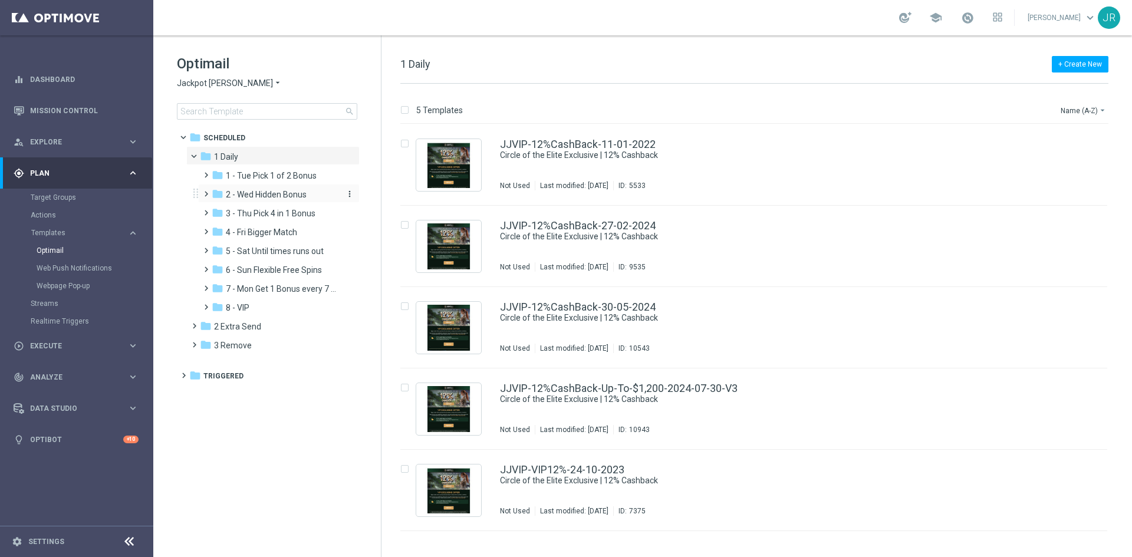
click at [249, 199] on span "2 - Wed Hidden Bonus" at bounding box center [266, 194] width 81 height 11
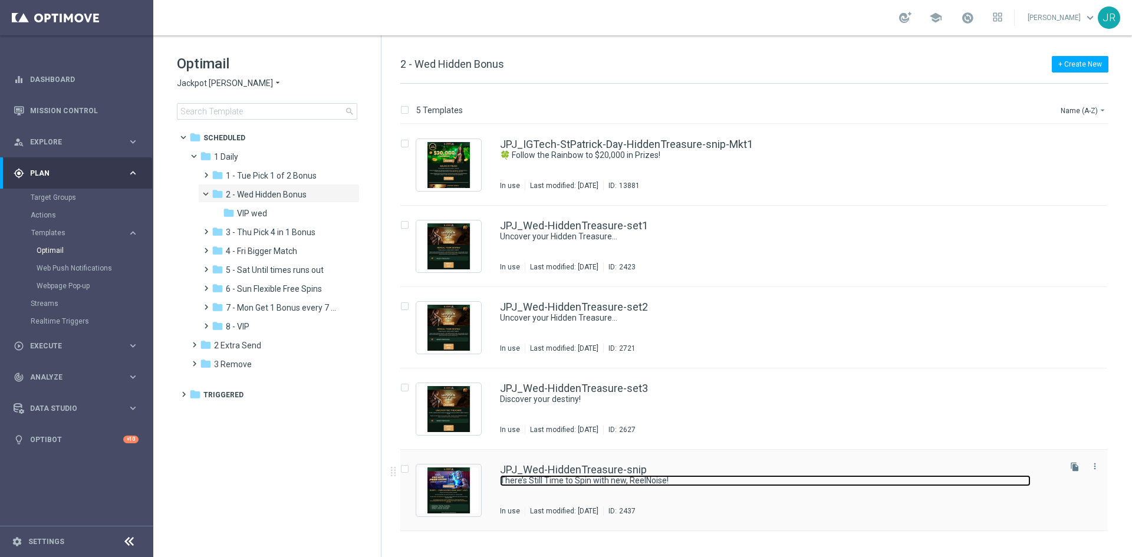
click at [596, 481] on link "There’s Still Time to Spin with new, ReelNoise!" at bounding box center [765, 480] width 531 height 11
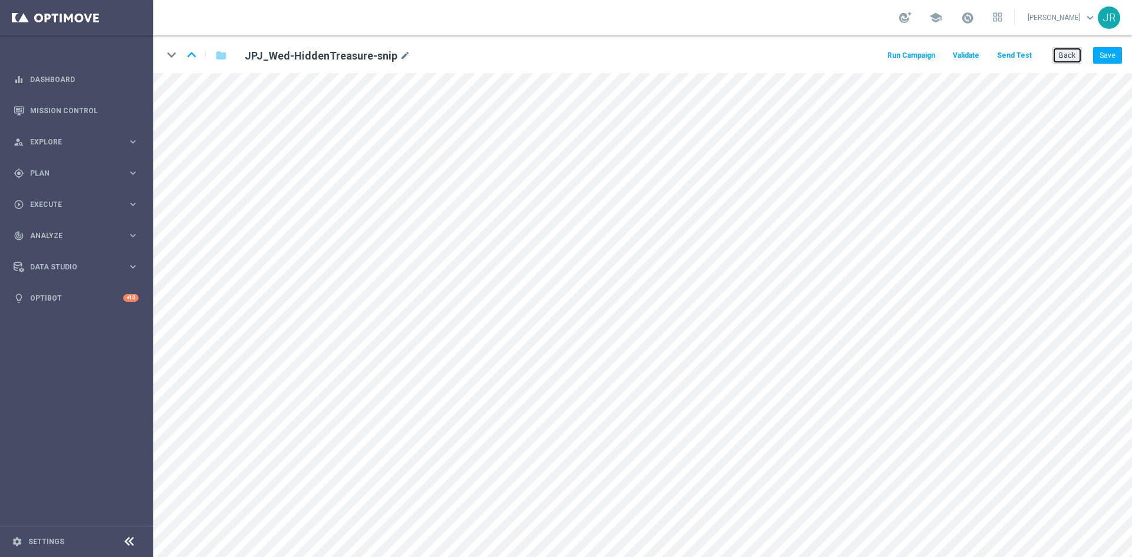
click at [1065, 58] on button "Back" at bounding box center [1066, 55] width 29 height 17
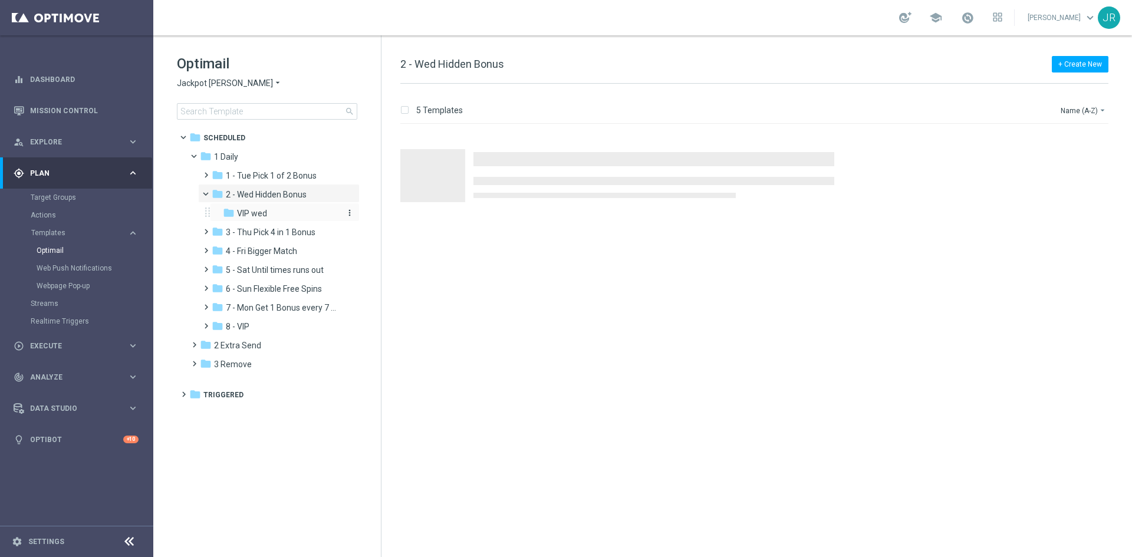
click at [264, 209] on span "VIP wed" at bounding box center [252, 213] width 30 height 11
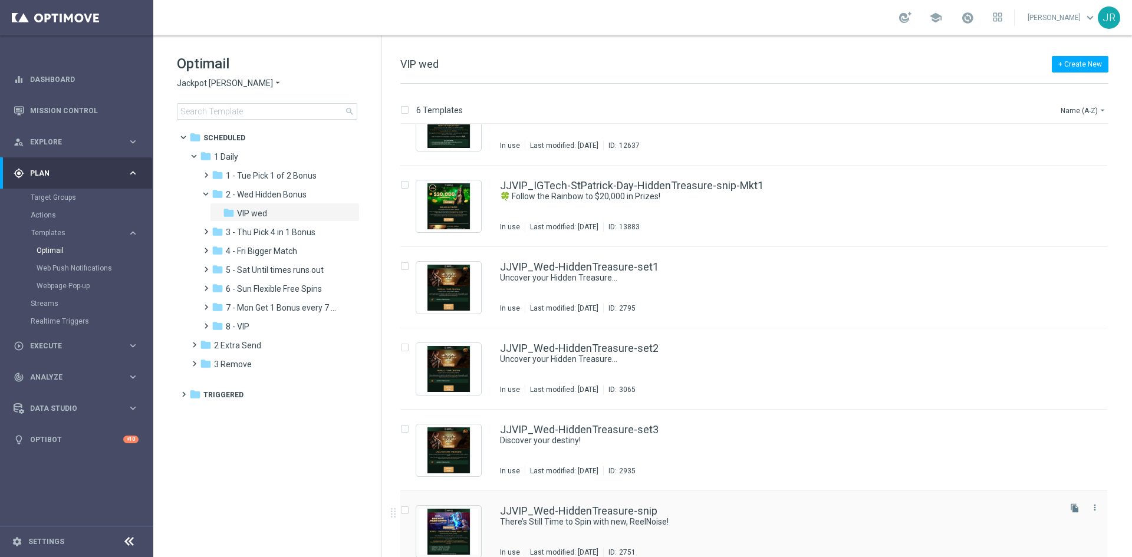
scroll to position [55, 0]
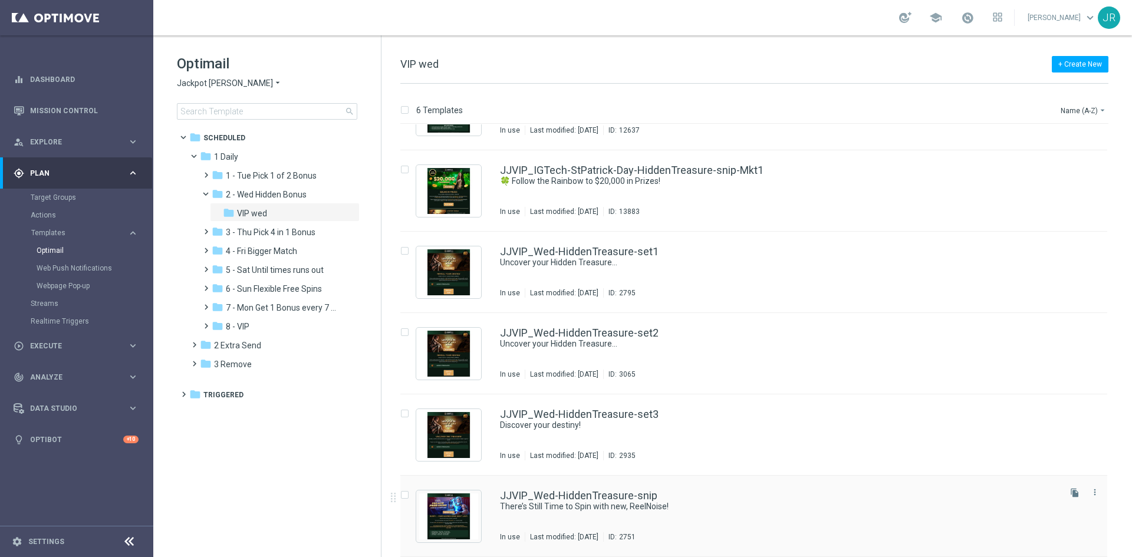
click at [561, 518] on div "JJVIP_Wed-HiddenTreasure-snip There’s Still Time to Spin with new, ReelNoise! I…" at bounding box center [779, 516] width 558 height 51
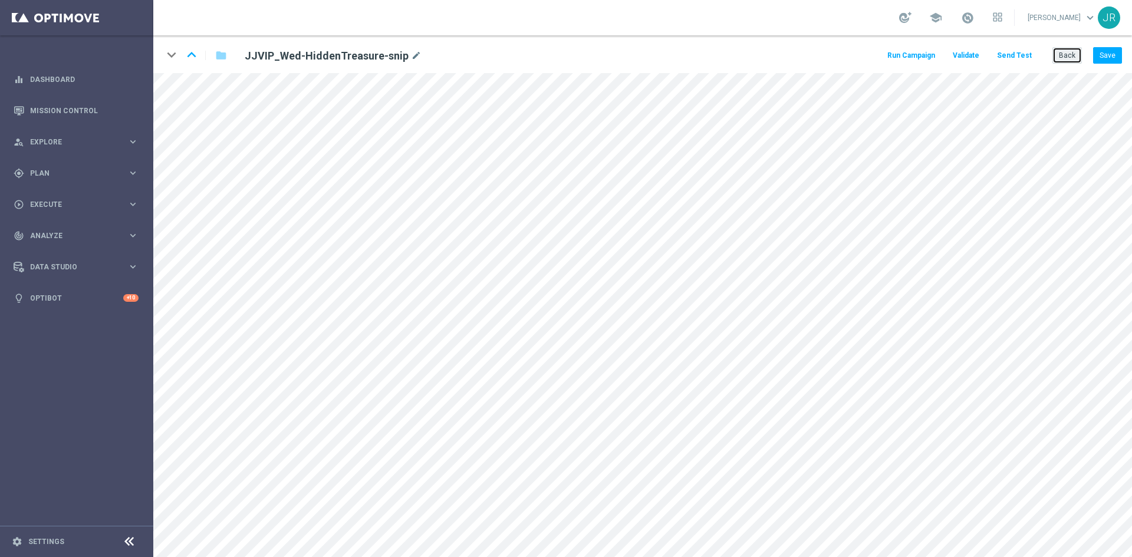
click at [1062, 53] on button "Back" at bounding box center [1066, 55] width 29 height 17
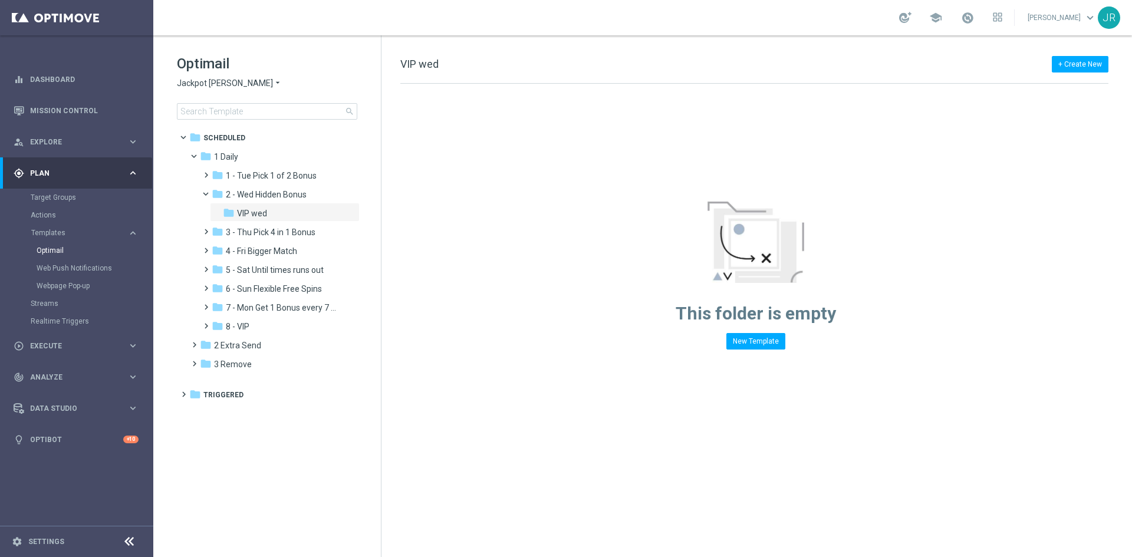
click at [189, 78] on span "Jackpot [PERSON_NAME]" at bounding box center [225, 83] width 96 height 11
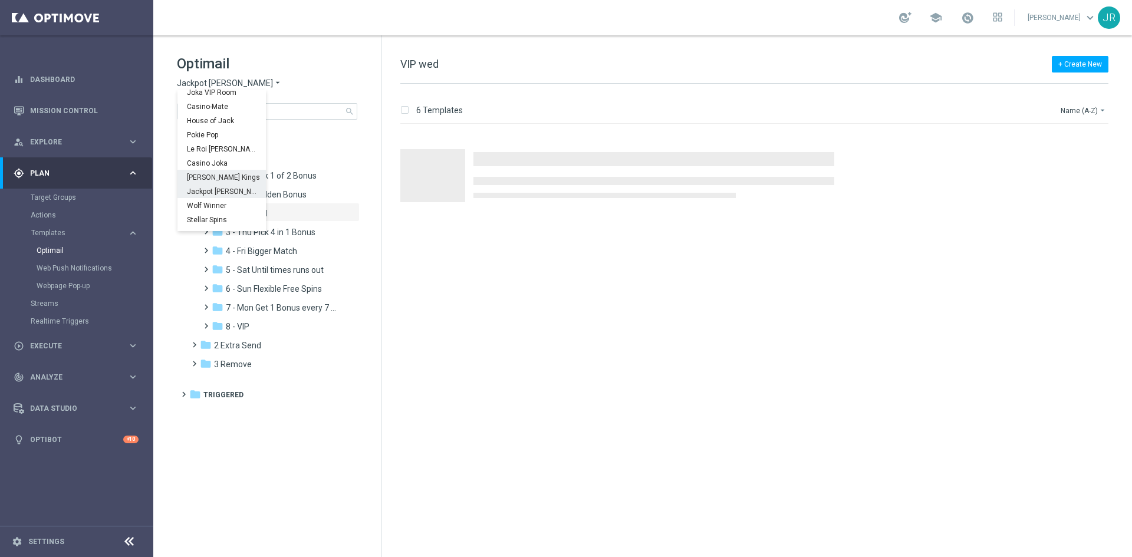
scroll to position [42, 0]
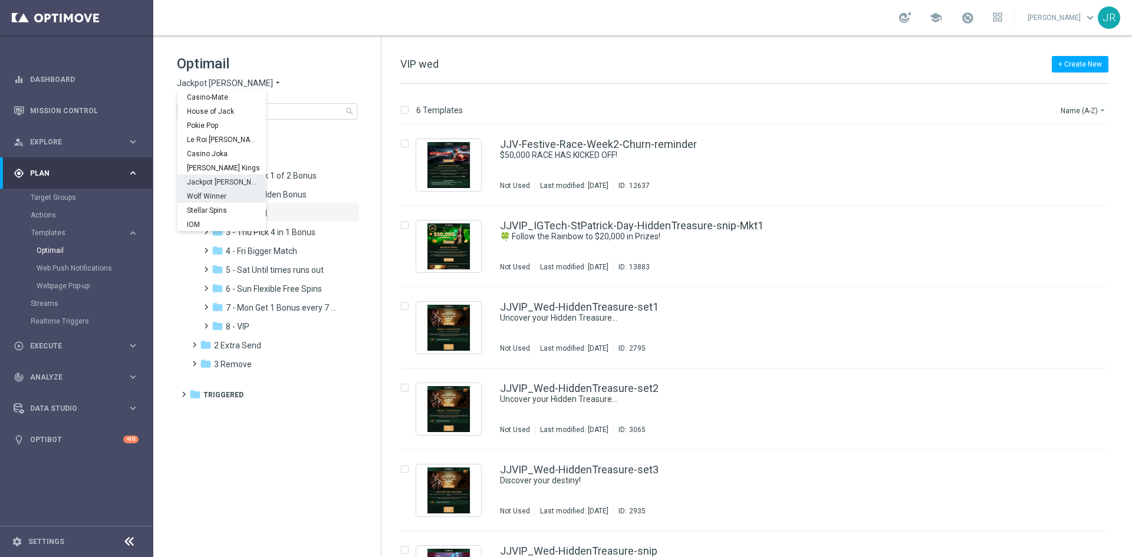
drag, startPoint x: 209, startPoint y: 196, endPoint x: 409, endPoint y: 232, distance: 202.4
click at [0, 0] on span "Wolf Winner" at bounding box center [0, 0] width 0 height 0
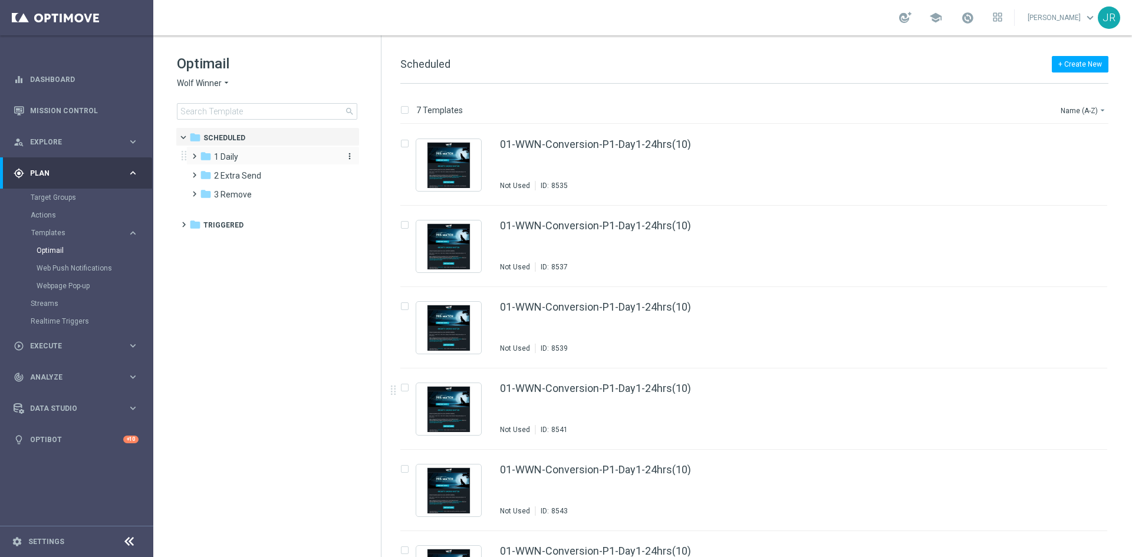
click at [228, 156] on span "1 Daily" at bounding box center [226, 157] width 24 height 11
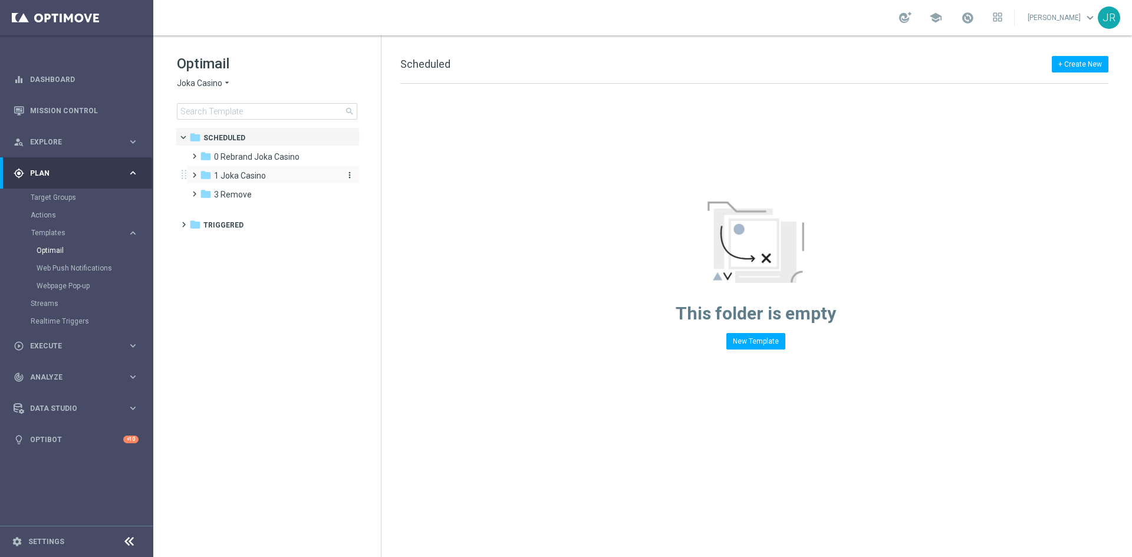
click at [246, 170] on div "folder 1 Joka Casino" at bounding box center [268, 176] width 136 height 14
click at [247, 199] on span "1- Daily" at bounding box center [239, 194] width 27 height 11
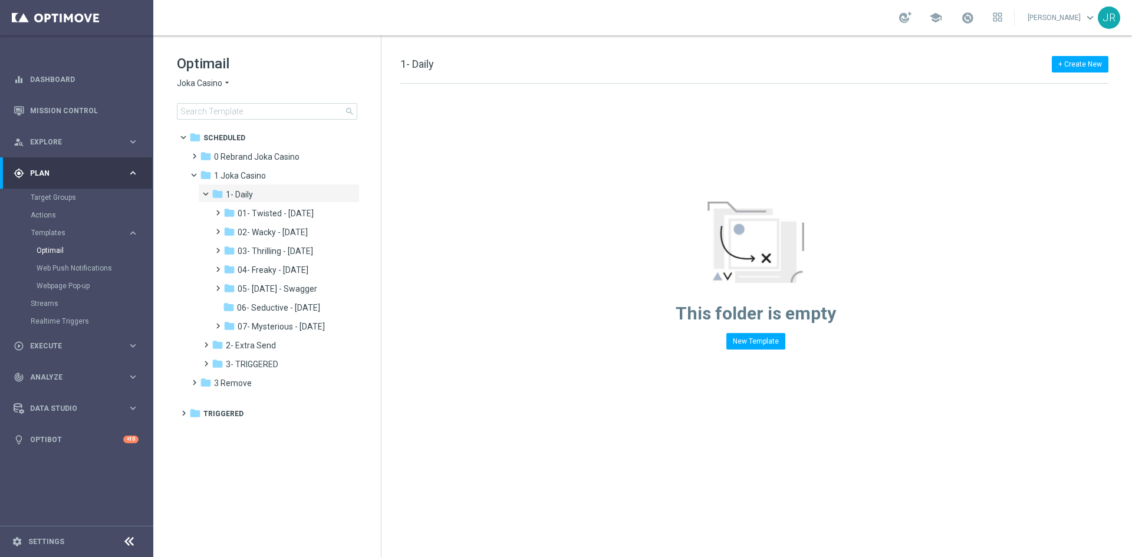
click at [206, 80] on span "Joka Casino" at bounding box center [199, 83] width 45 height 11
click at [0, 0] on span "Wolf Winner" at bounding box center [0, 0] width 0 height 0
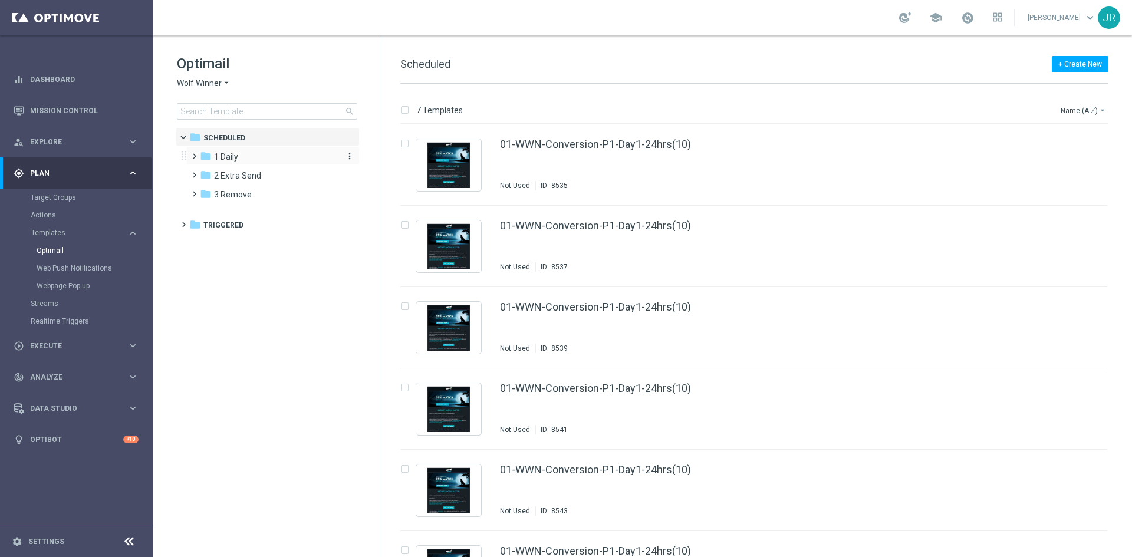
click at [239, 157] on div "folder 1 Daily" at bounding box center [268, 157] width 136 height 14
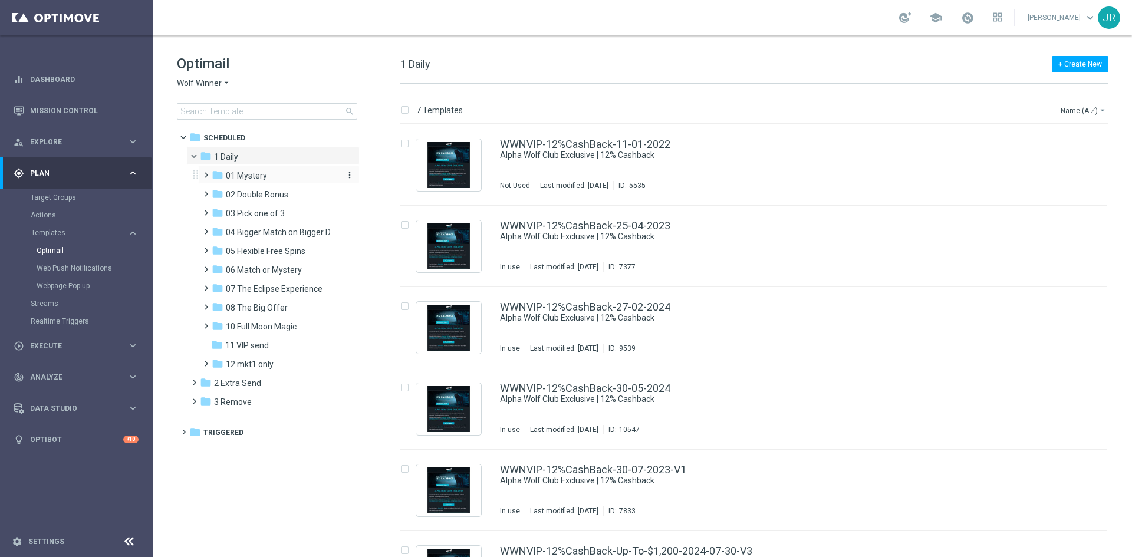
click at [258, 176] on span "01 Mystery" at bounding box center [246, 175] width 41 height 11
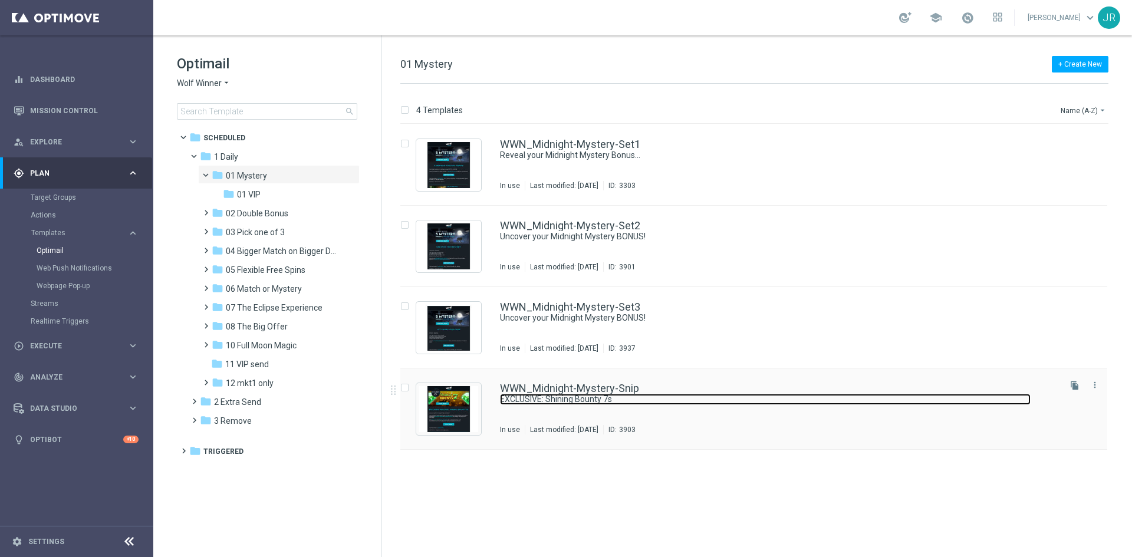
click at [557, 401] on link "EXCLUSIVE: Shining Bounty 7s" at bounding box center [765, 399] width 531 height 11
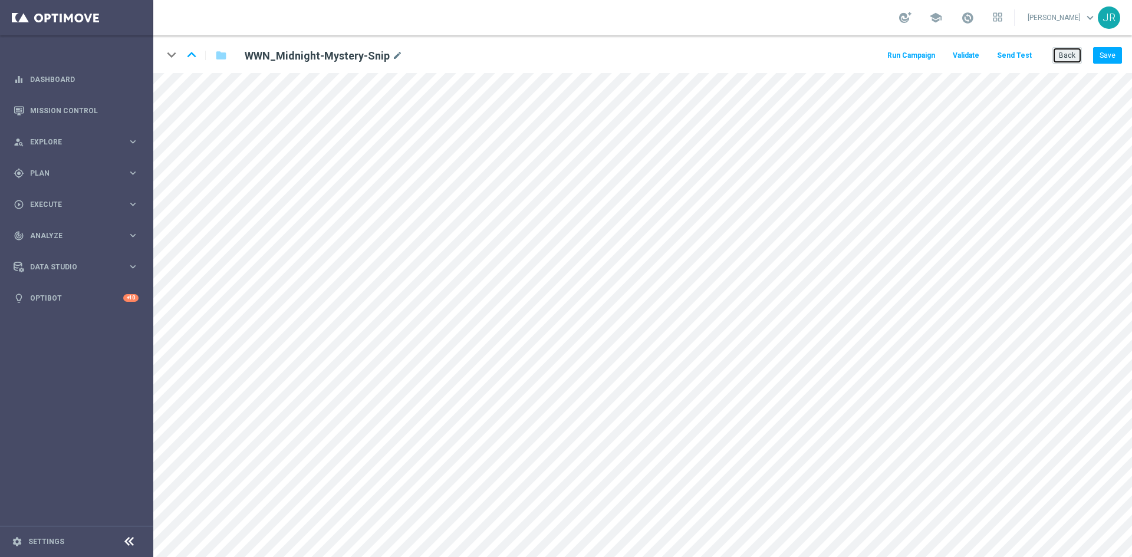
click at [1065, 55] on button "Back" at bounding box center [1066, 55] width 29 height 17
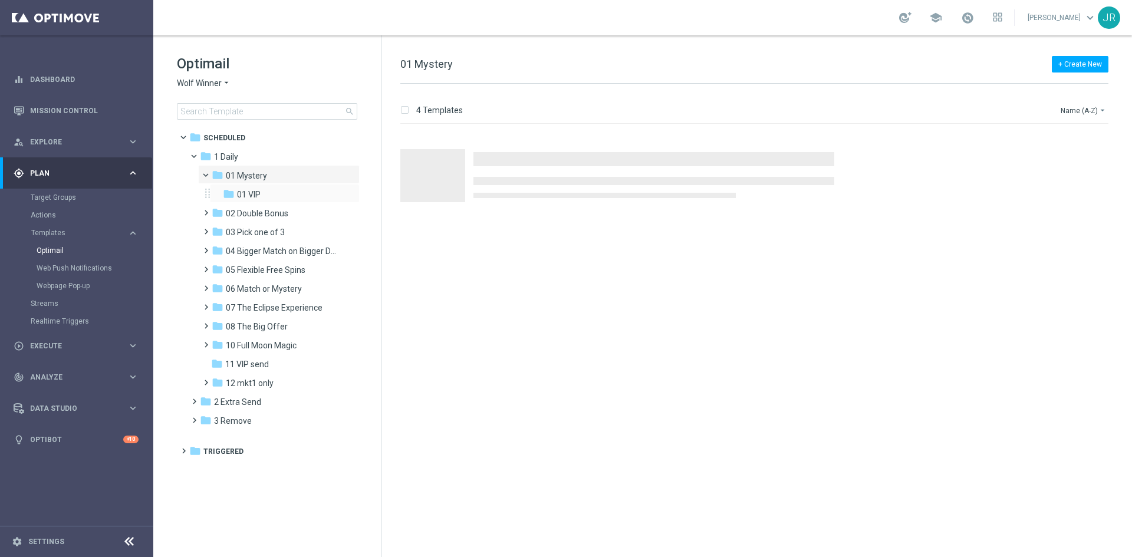
click at [260, 202] on div "folder 01 VIP more_vert" at bounding box center [285, 193] width 150 height 19
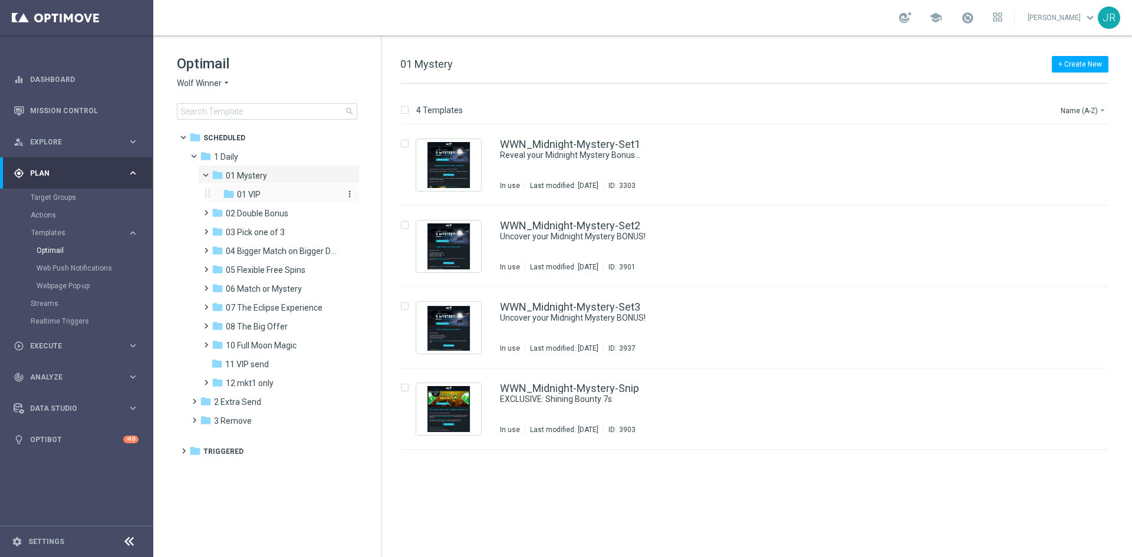
click at [258, 198] on span "01 VIP" at bounding box center [249, 194] width 24 height 11
click at [646, 413] on div "WWNVIP_Midnight-Mystery-Snip EXCLUSIVE: Shining Bounty 7s In use Last modified:…" at bounding box center [779, 408] width 558 height 51
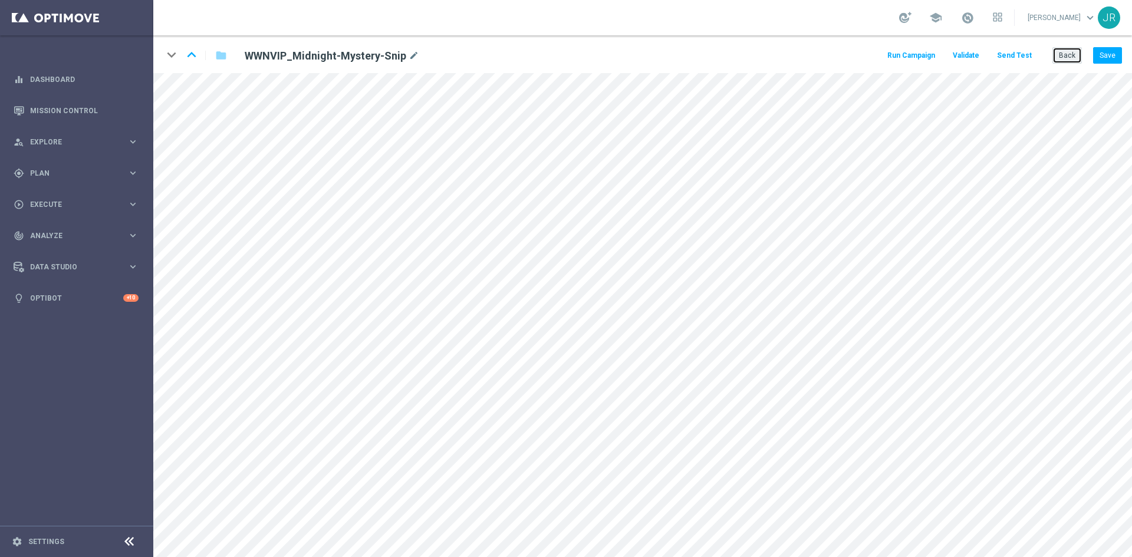
click at [1067, 60] on button "Back" at bounding box center [1066, 55] width 29 height 17
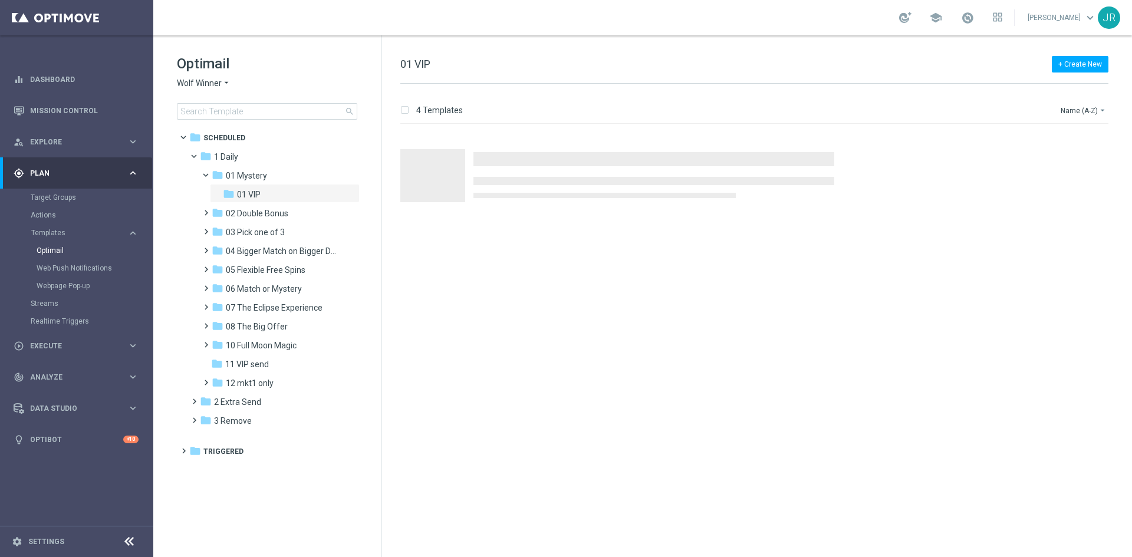
click at [206, 82] on span "Wolf Winner" at bounding box center [199, 83] width 45 height 11
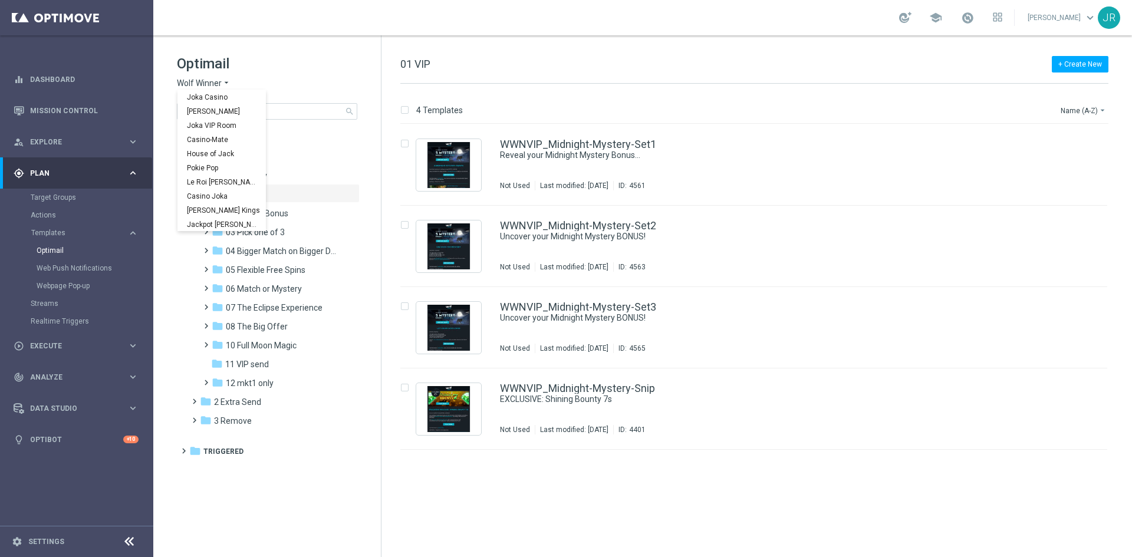
scroll to position [42, 0]
click at [0, 0] on span "Stellar Spins" at bounding box center [0, 0] width 0 height 0
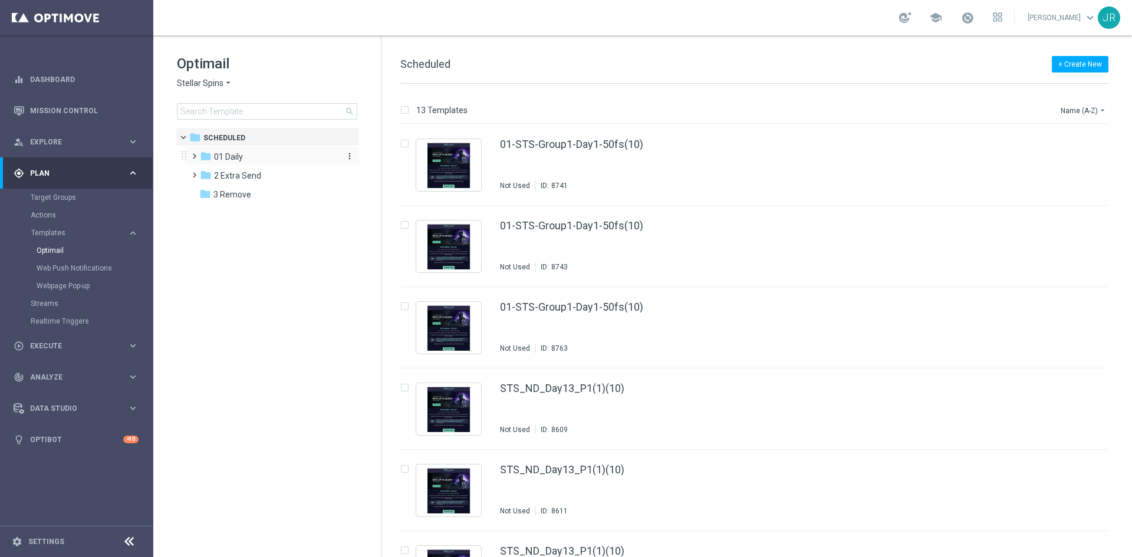
click at [251, 154] on div "folder 01 Daily" at bounding box center [268, 157] width 136 height 14
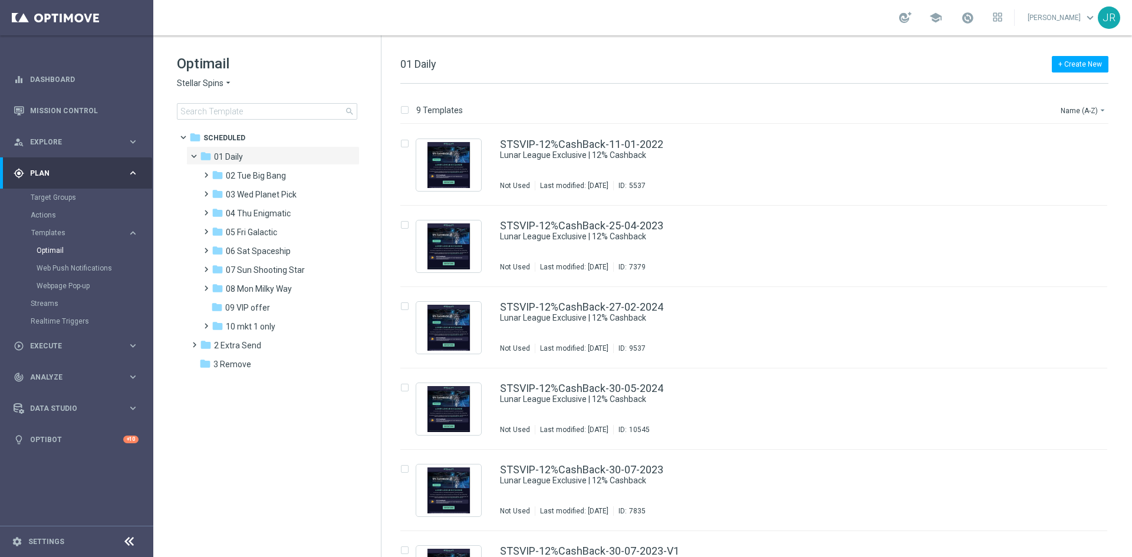
drag, startPoint x: 258, startPoint y: 195, endPoint x: 590, endPoint y: 230, distance: 333.2
click at [258, 195] on span "03 Wed Planet Pick" at bounding box center [261, 194] width 71 height 11
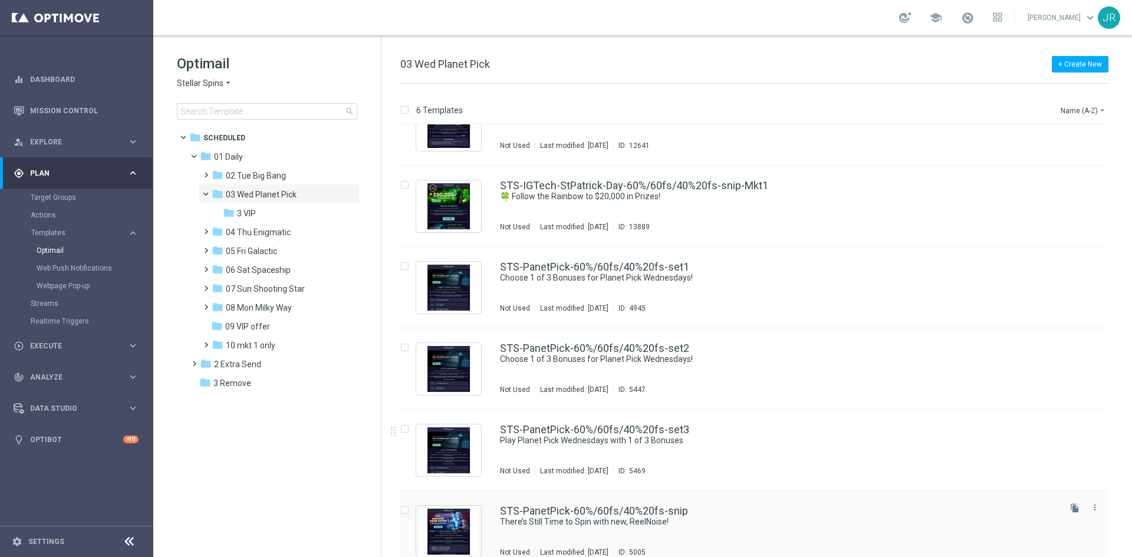
scroll to position [55, 0]
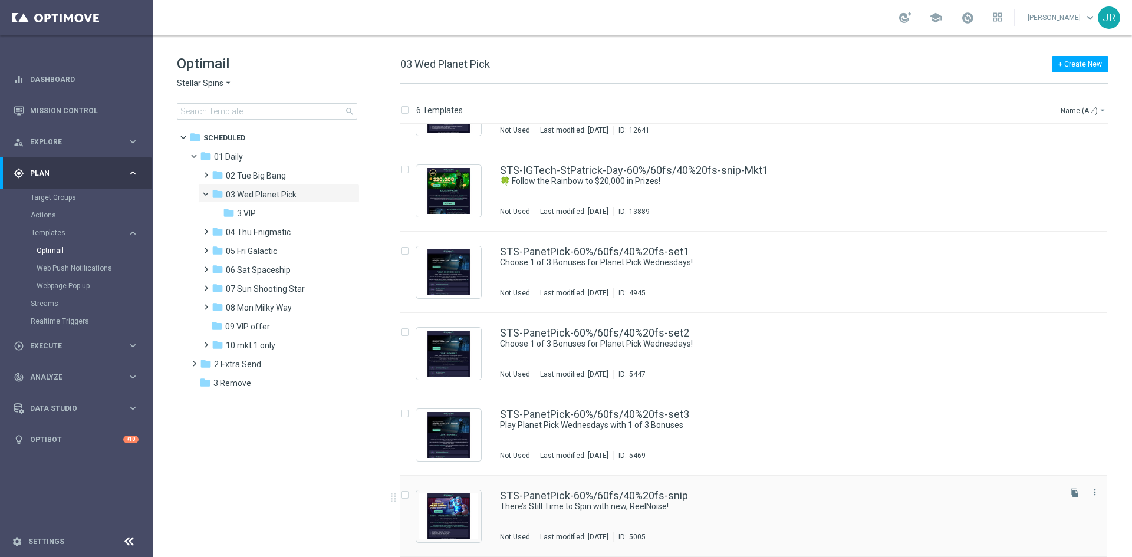
click at [609, 515] on div "STS-PanetPick-60%/60fs/40%20fs-snip There’s Still Time to Spin with new, ReelNo…" at bounding box center [779, 516] width 558 height 51
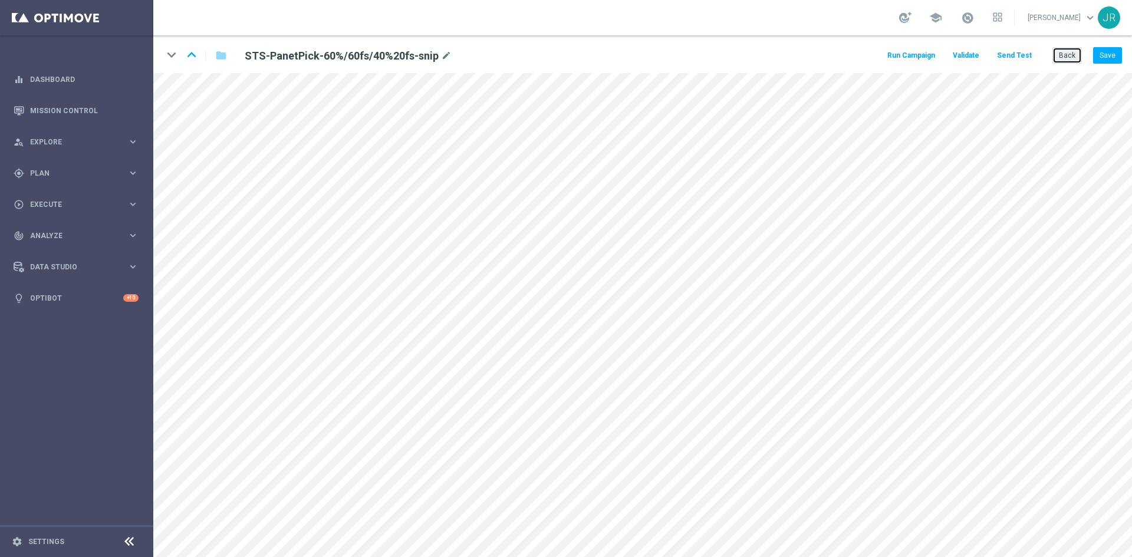
click at [1061, 58] on button "Back" at bounding box center [1066, 55] width 29 height 17
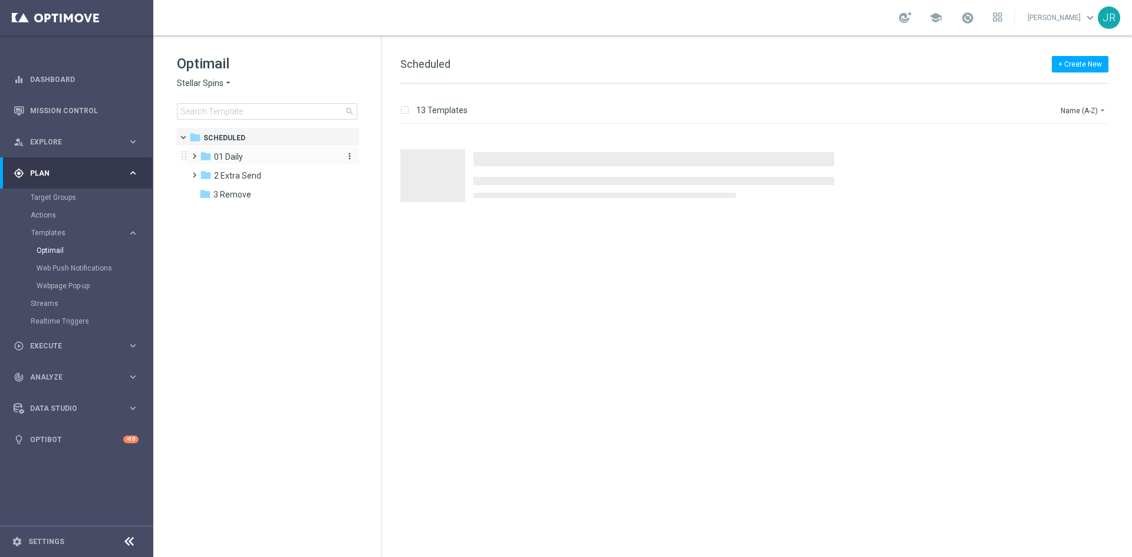
click at [224, 155] on span "01 Daily" at bounding box center [228, 157] width 29 height 11
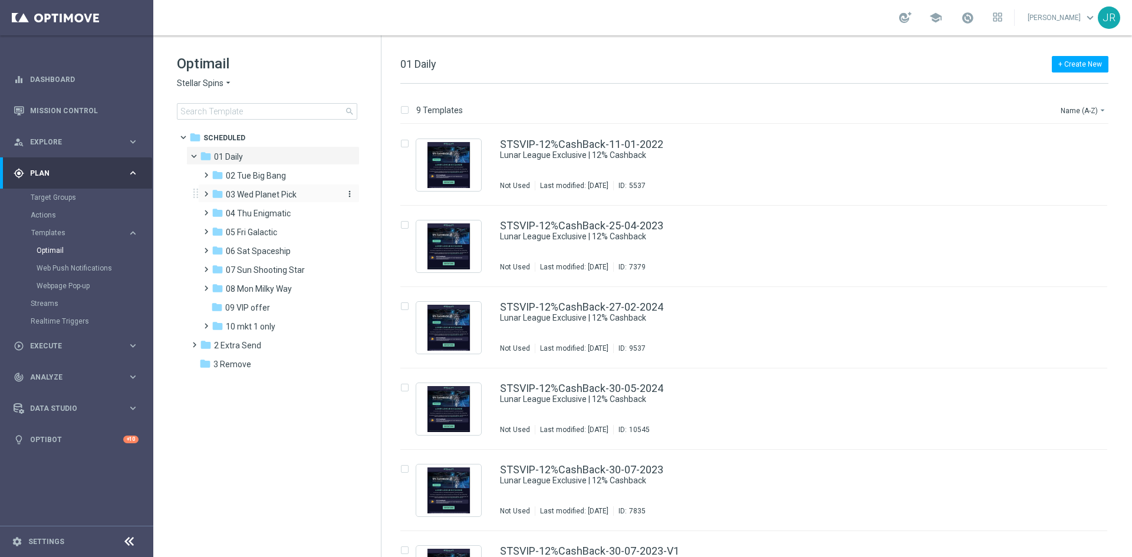
click at [269, 196] on span "03 Wed Planet Pick" at bounding box center [261, 194] width 71 height 11
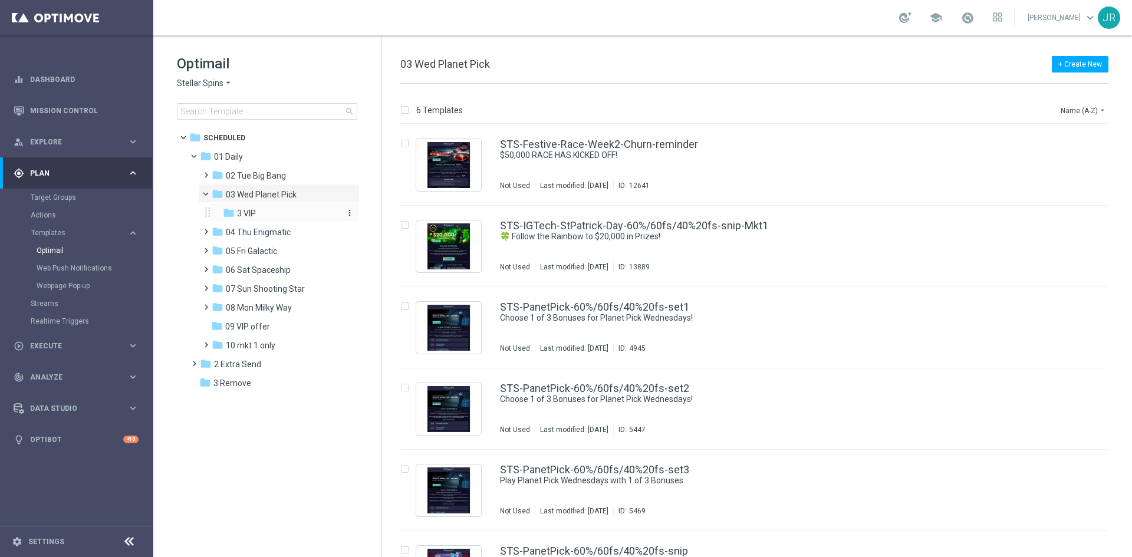
click at [253, 210] on span "3 VIP" at bounding box center [246, 213] width 19 height 11
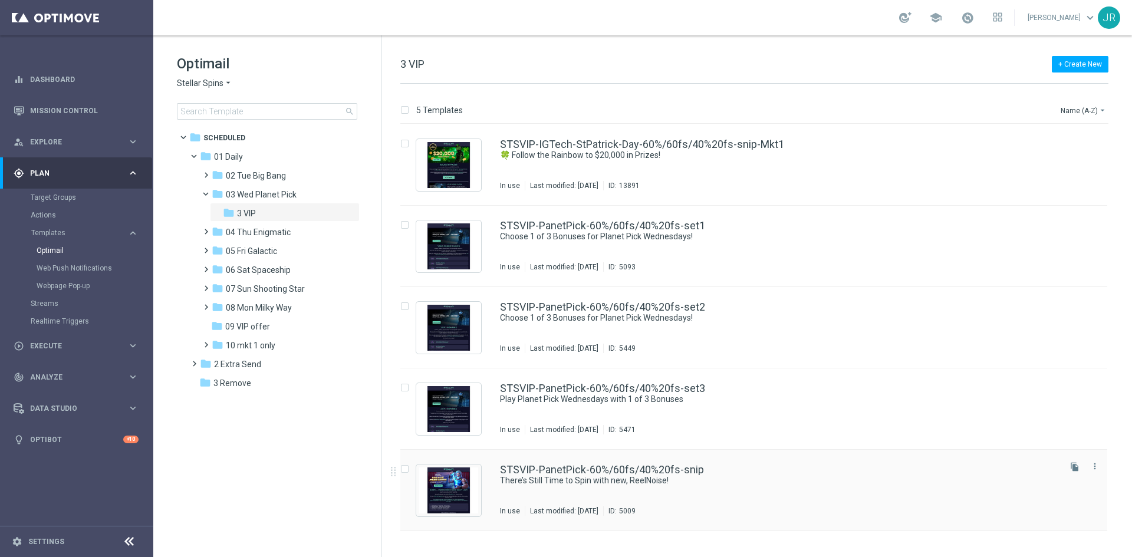
click at [584, 495] on div "STSVIP-PanetPick-60%/60fs/40%20fs-snip There’s Still Time to Spin with new, Ree…" at bounding box center [779, 490] width 558 height 51
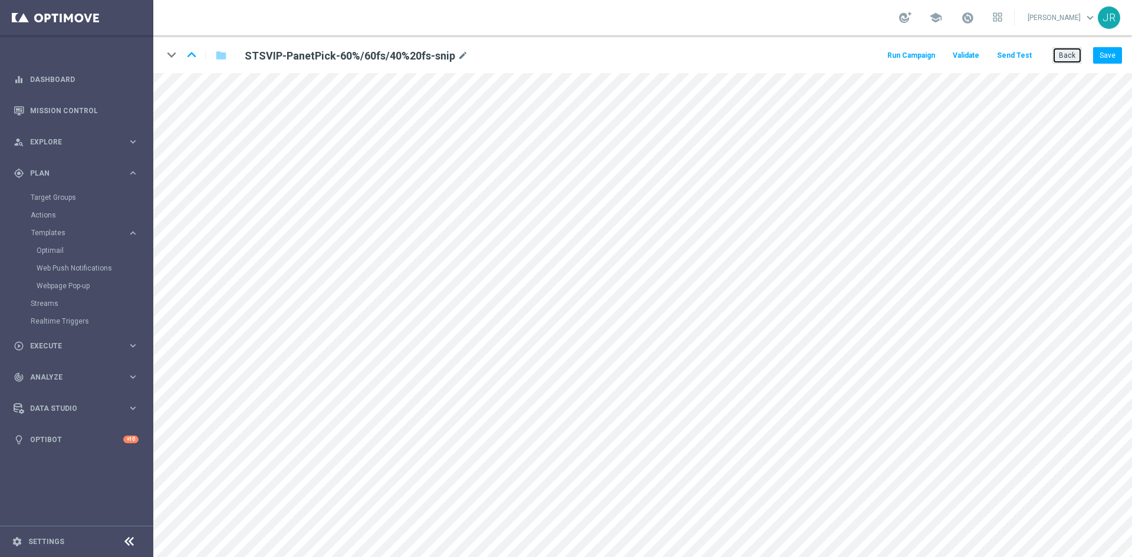
click at [1072, 55] on button "Back" at bounding box center [1066, 55] width 29 height 17
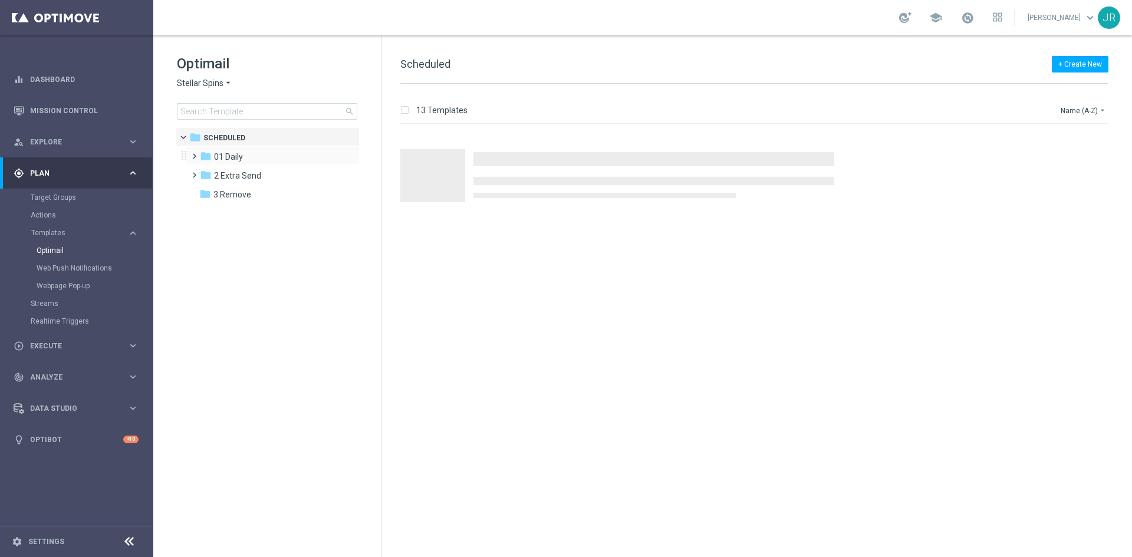
click at [252, 150] on div "folder 01 Daily more_vert" at bounding box center [272, 155] width 173 height 19
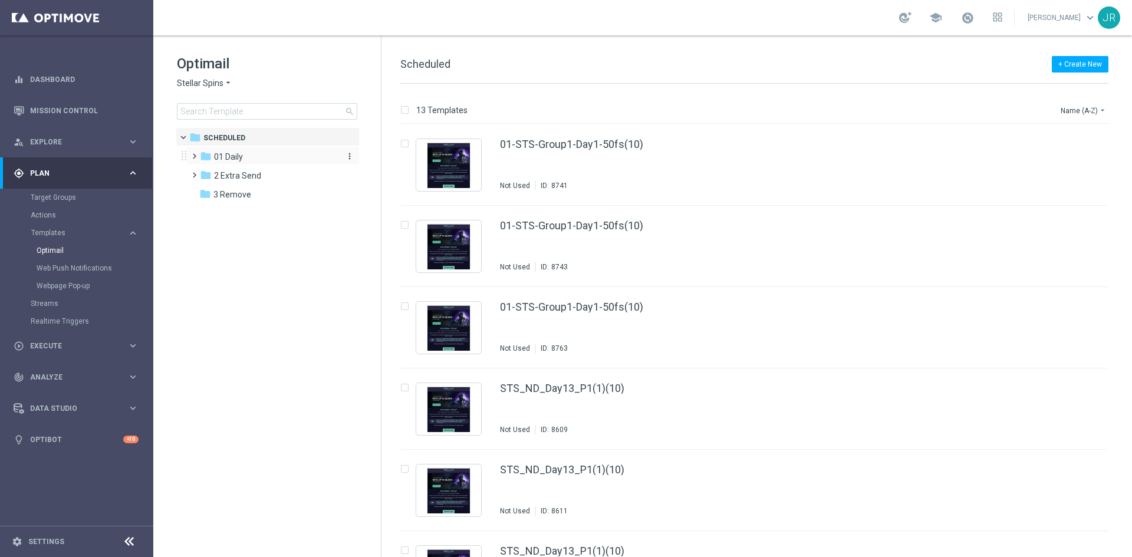
click at [255, 162] on div "folder 01 Daily" at bounding box center [268, 157] width 136 height 14
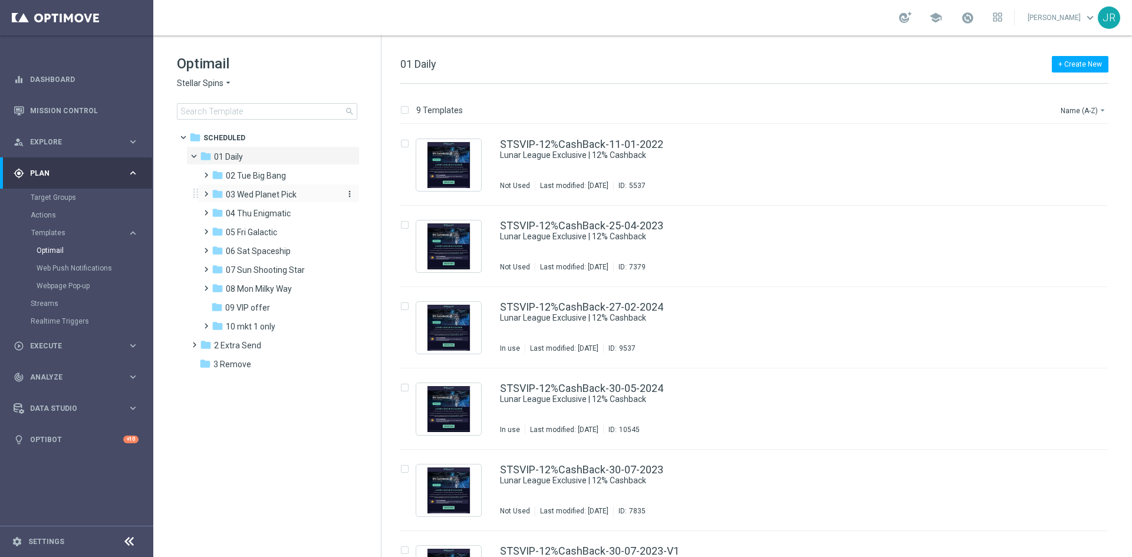
click at [252, 198] on span "03 Wed Planet Pick" at bounding box center [261, 194] width 71 height 11
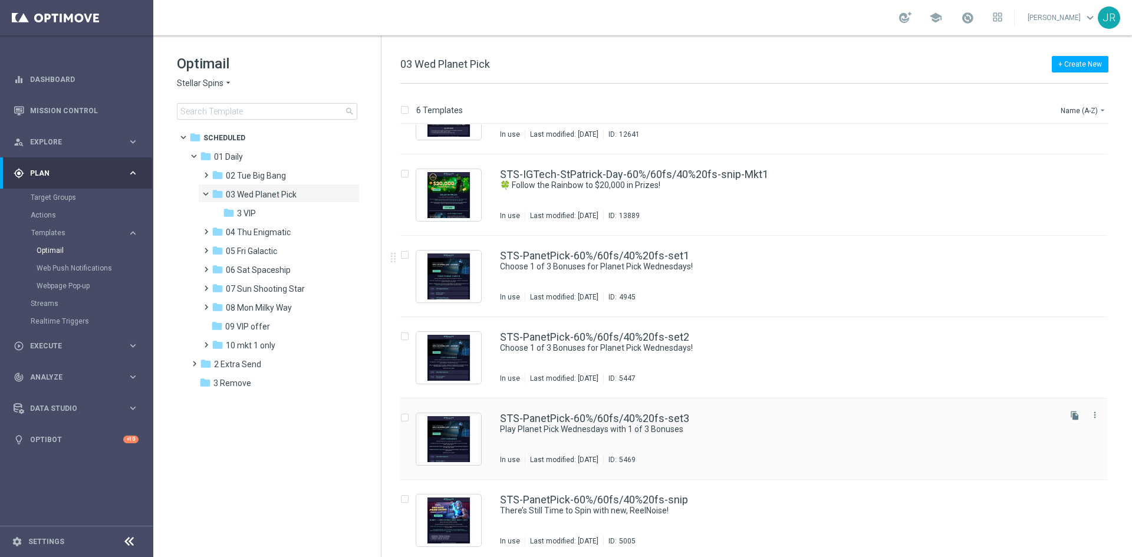
scroll to position [55, 0]
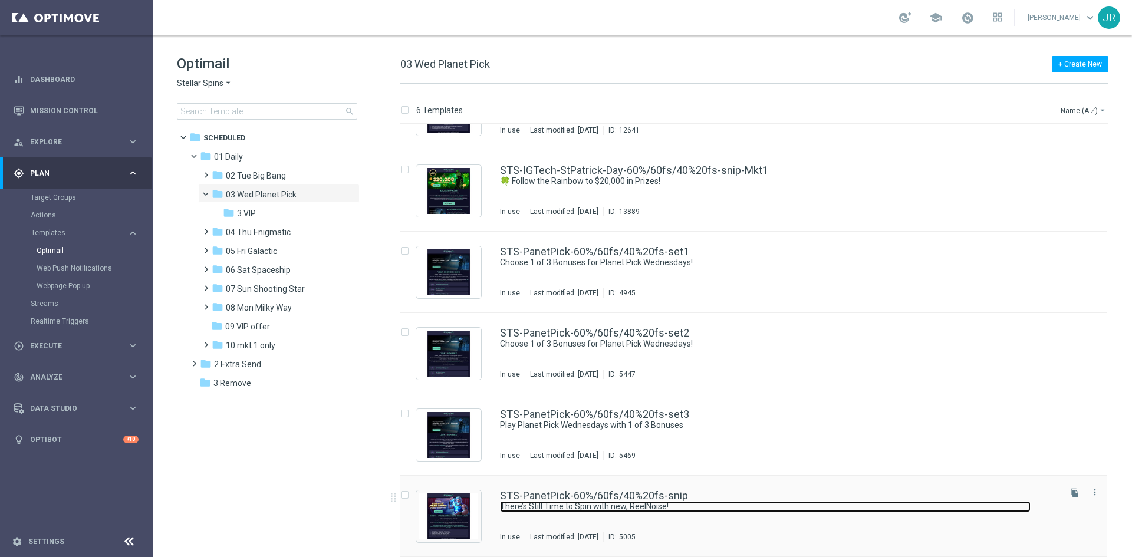
click at [554, 506] on link "There’s Still Time to Spin with new, ReelNoise!" at bounding box center [765, 506] width 531 height 11
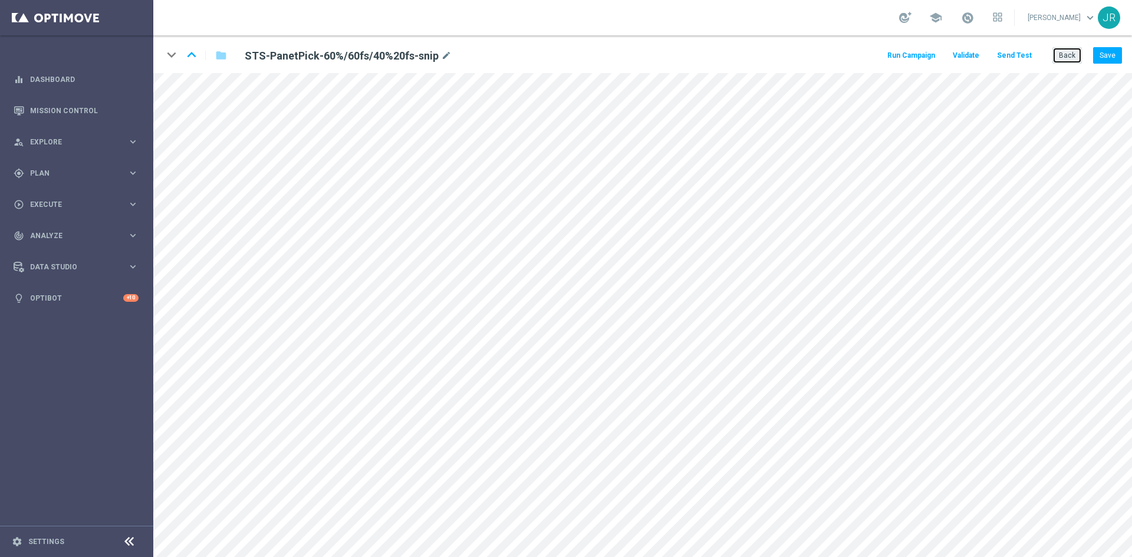
click at [1069, 59] on button "Back" at bounding box center [1066, 55] width 29 height 17
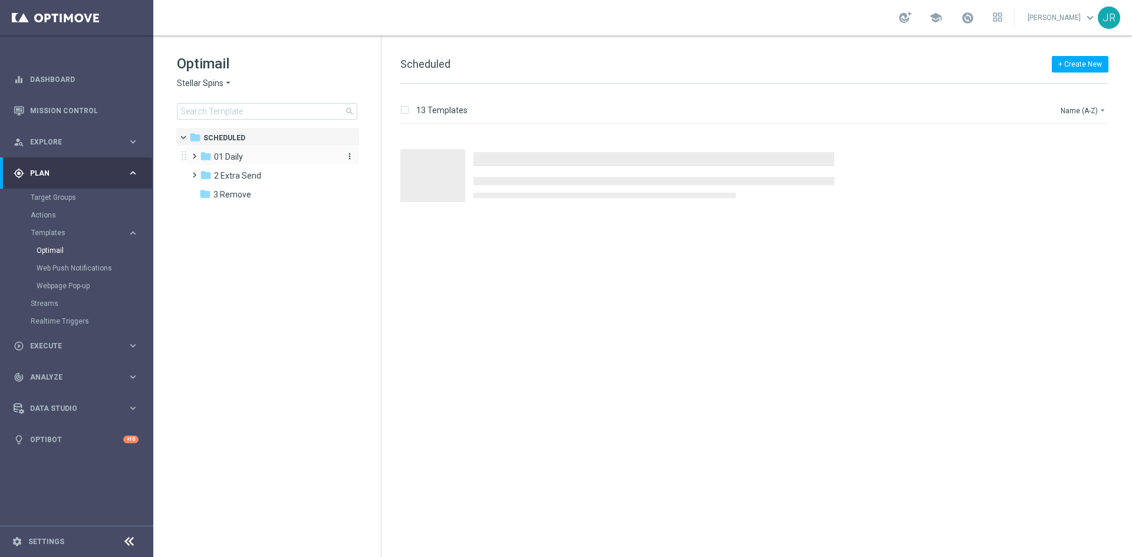
click at [249, 156] on div "folder 01 Daily" at bounding box center [268, 157] width 136 height 14
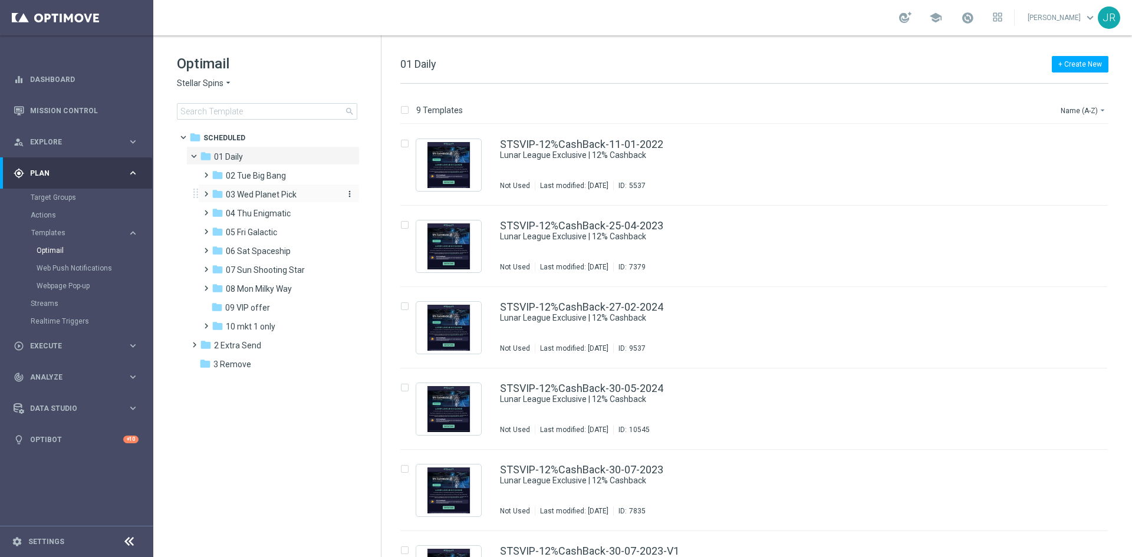
click at [269, 194] on span "03 Wed Planet Pick" at bounding box center [261, 194] width 71 height 11
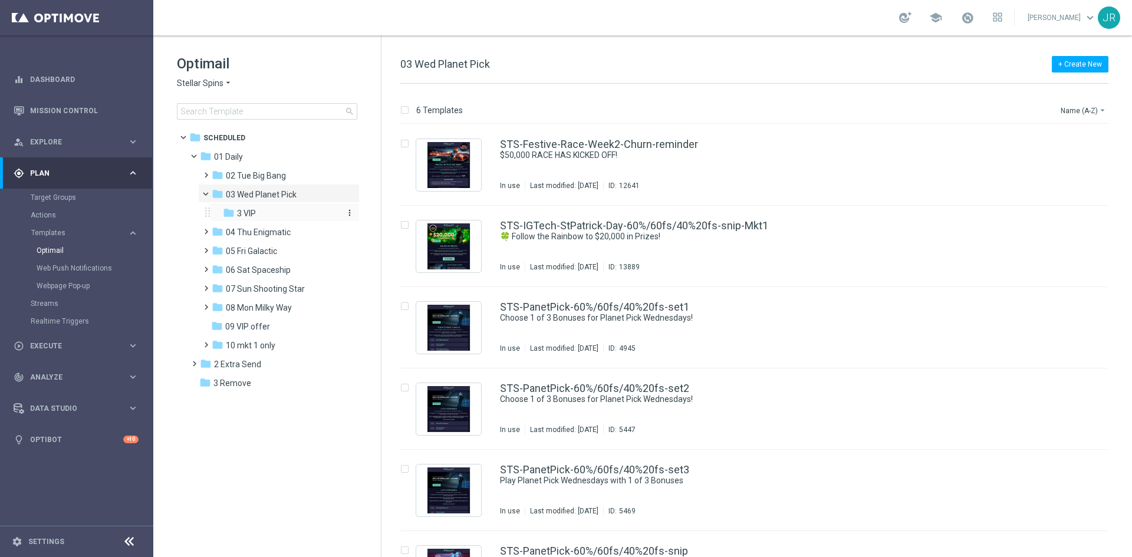
click at [242, 214] on span "3 VIP" at bounding box center [246, 213] width 19 height 11
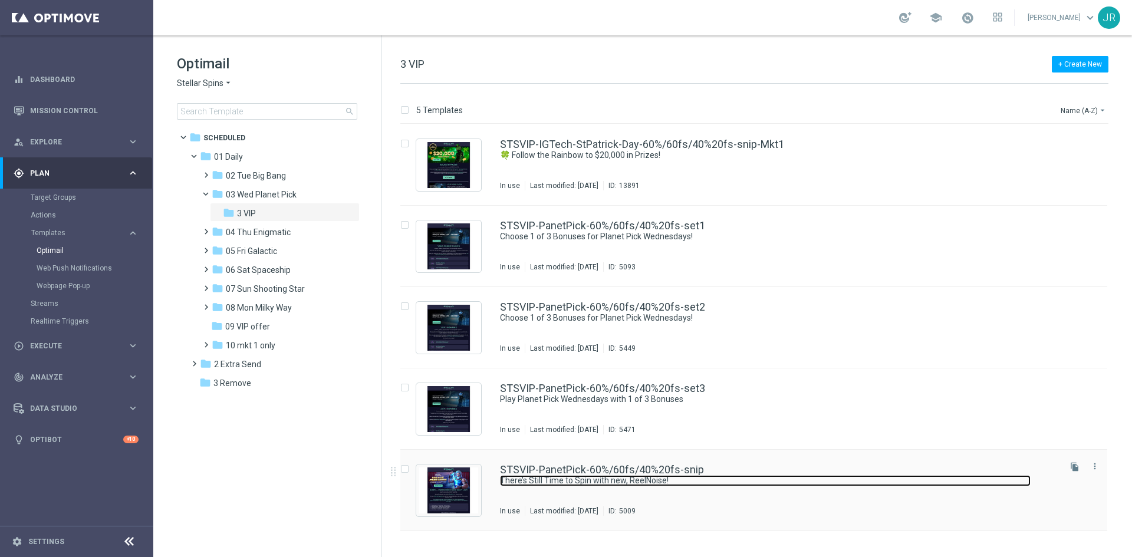
click at [547, 486] on link "There’s Still Time to Spin with new, ReelNoise!" at bounding box center [765, 480] width 531 height 11
